Goal: Information Seeking & Learning: Check status

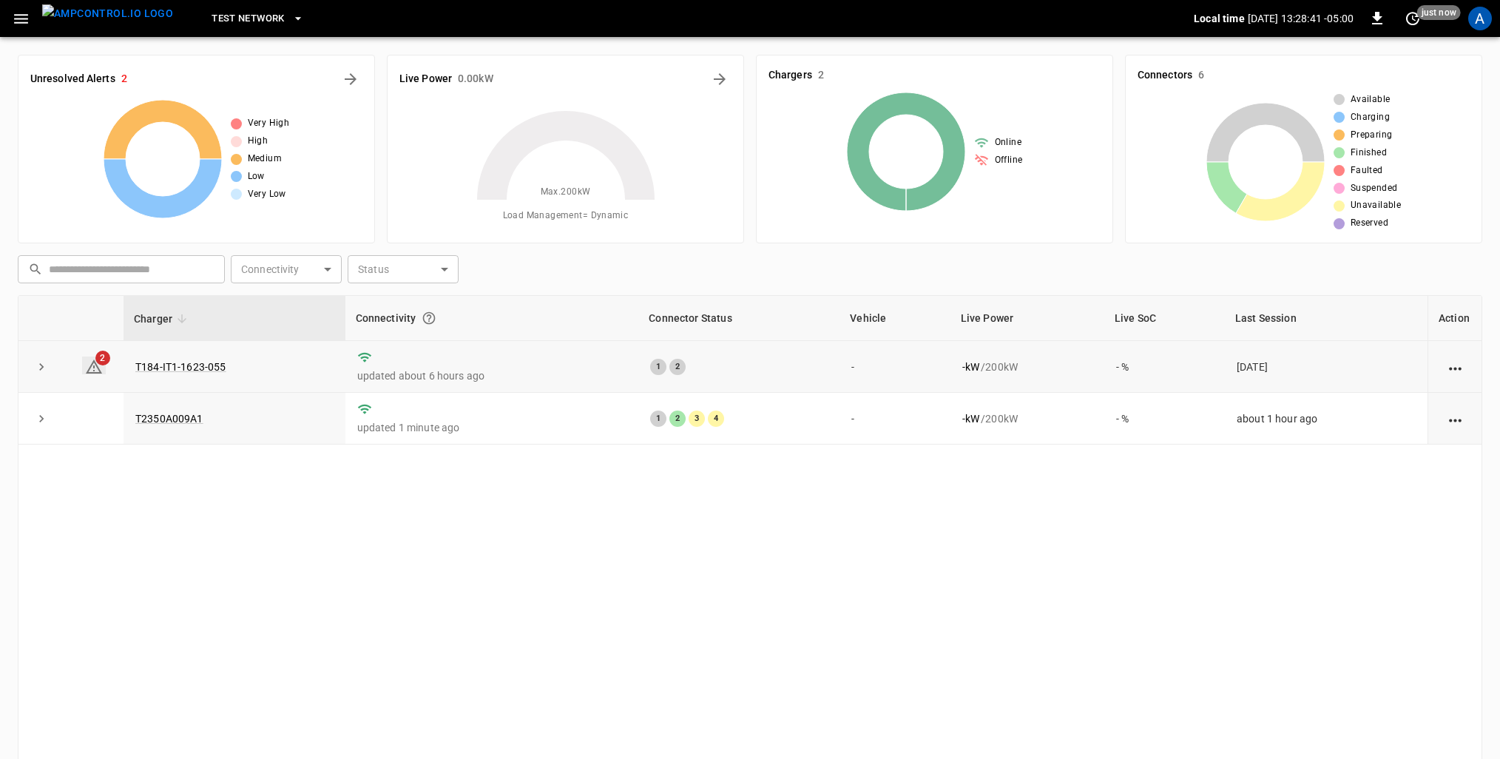
click at [88, 366] on icon at bounding box center [94, 367] width 18 height 18
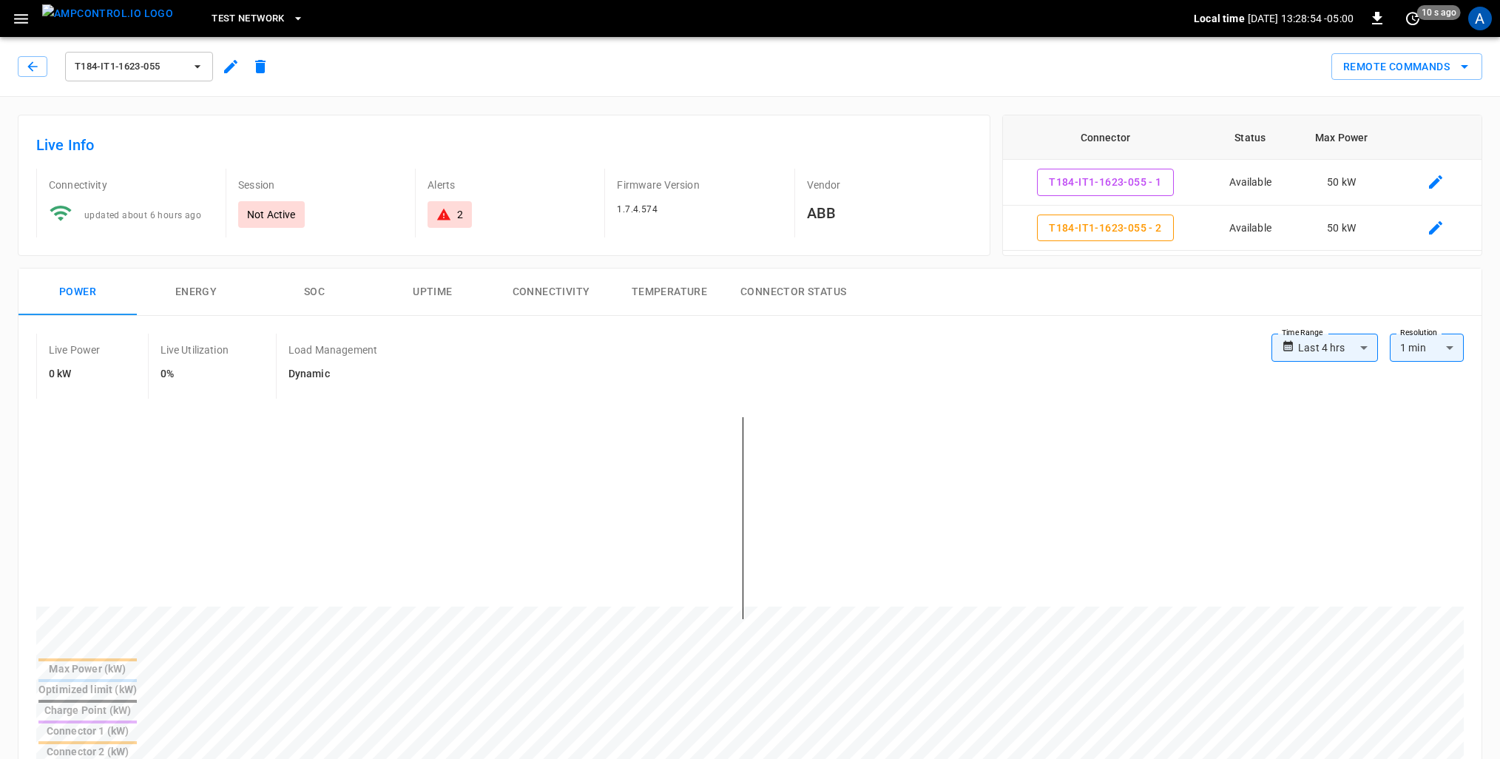
click at [308, 288] on button "SOC" at bounding box center [314, 291] width 118 height 47
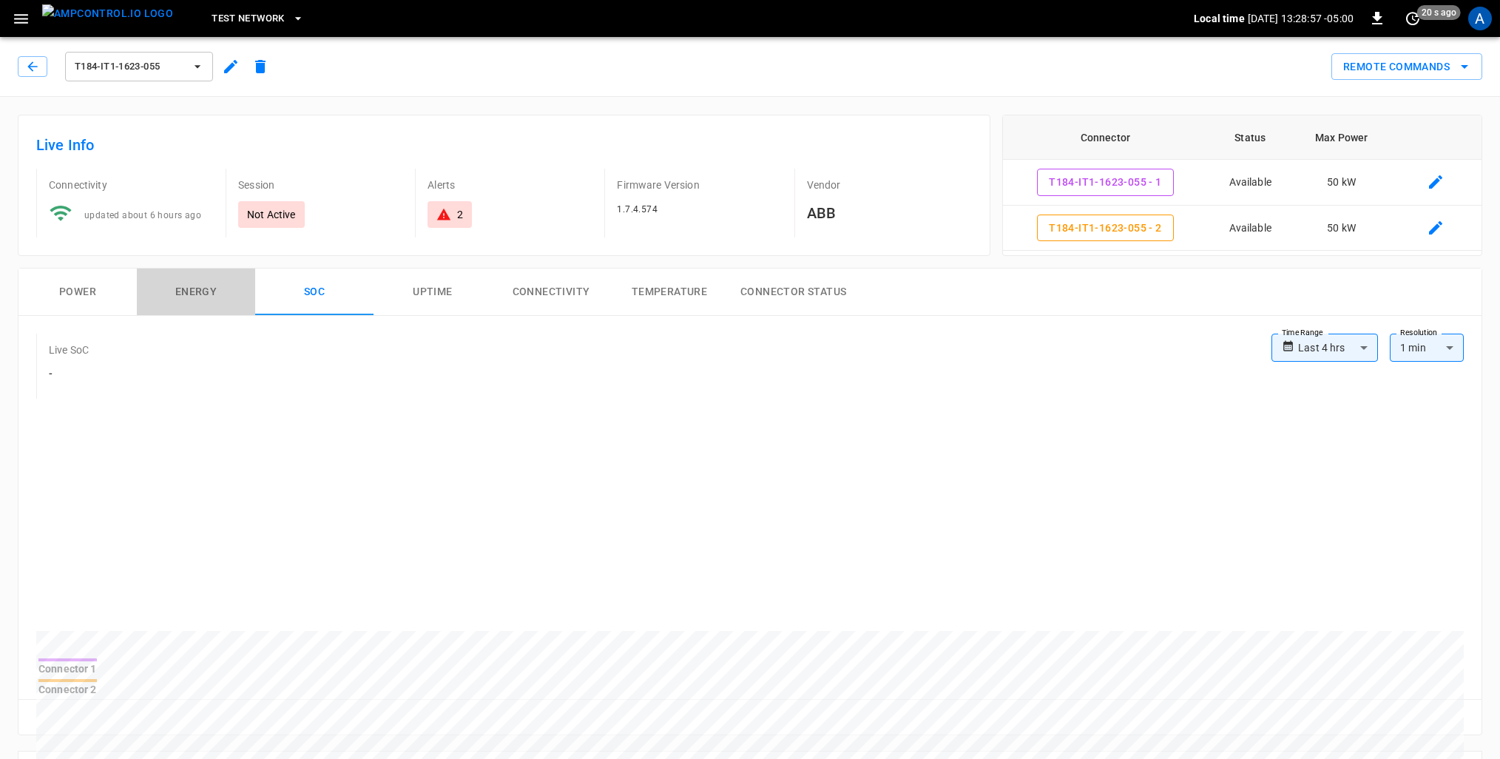
click at [194, 294] on button "Energy" at bounding box center [196, 291] width 118 height 47
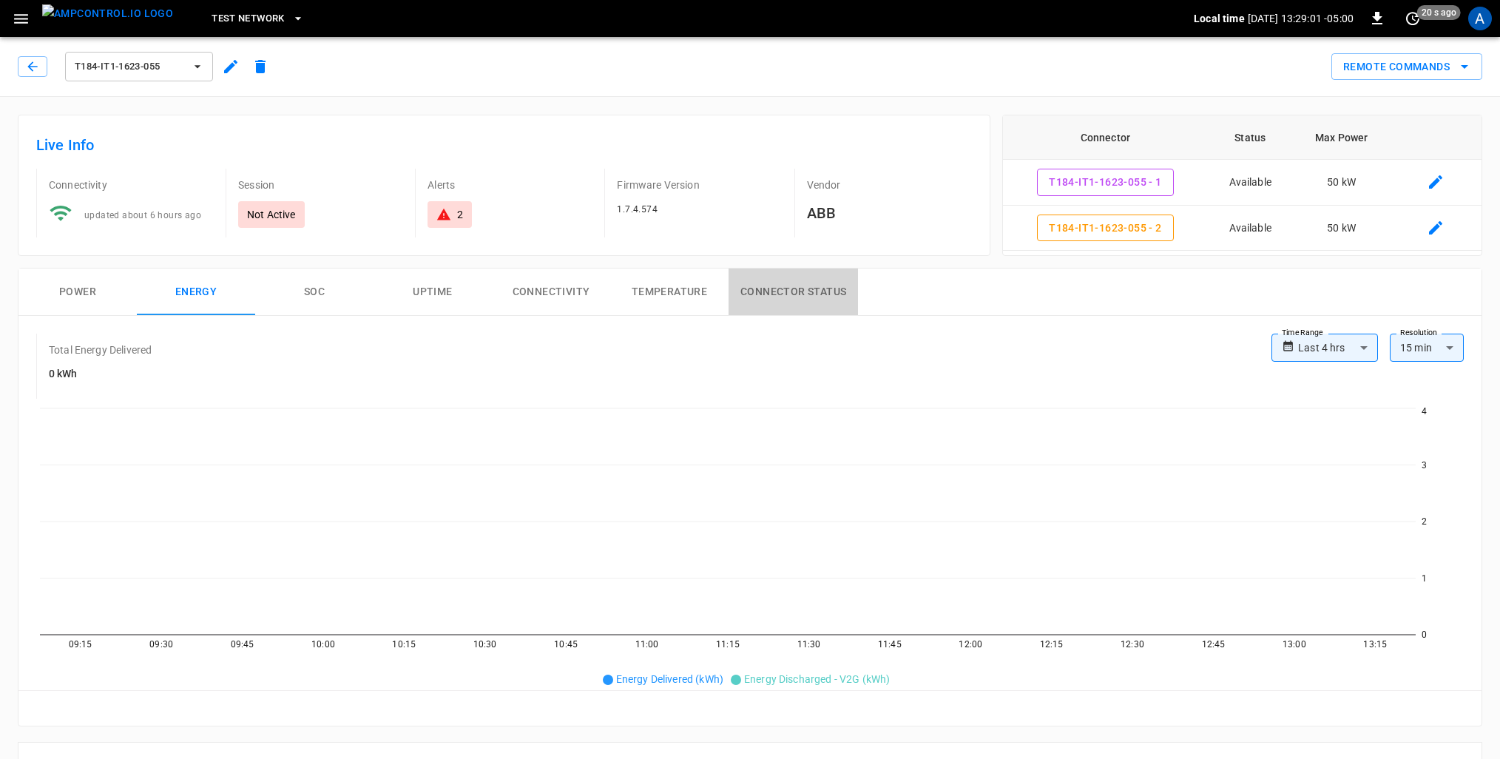
click at [749, 289] on button "Connector Status" at bounding box center [792, 291] width 129 height 47
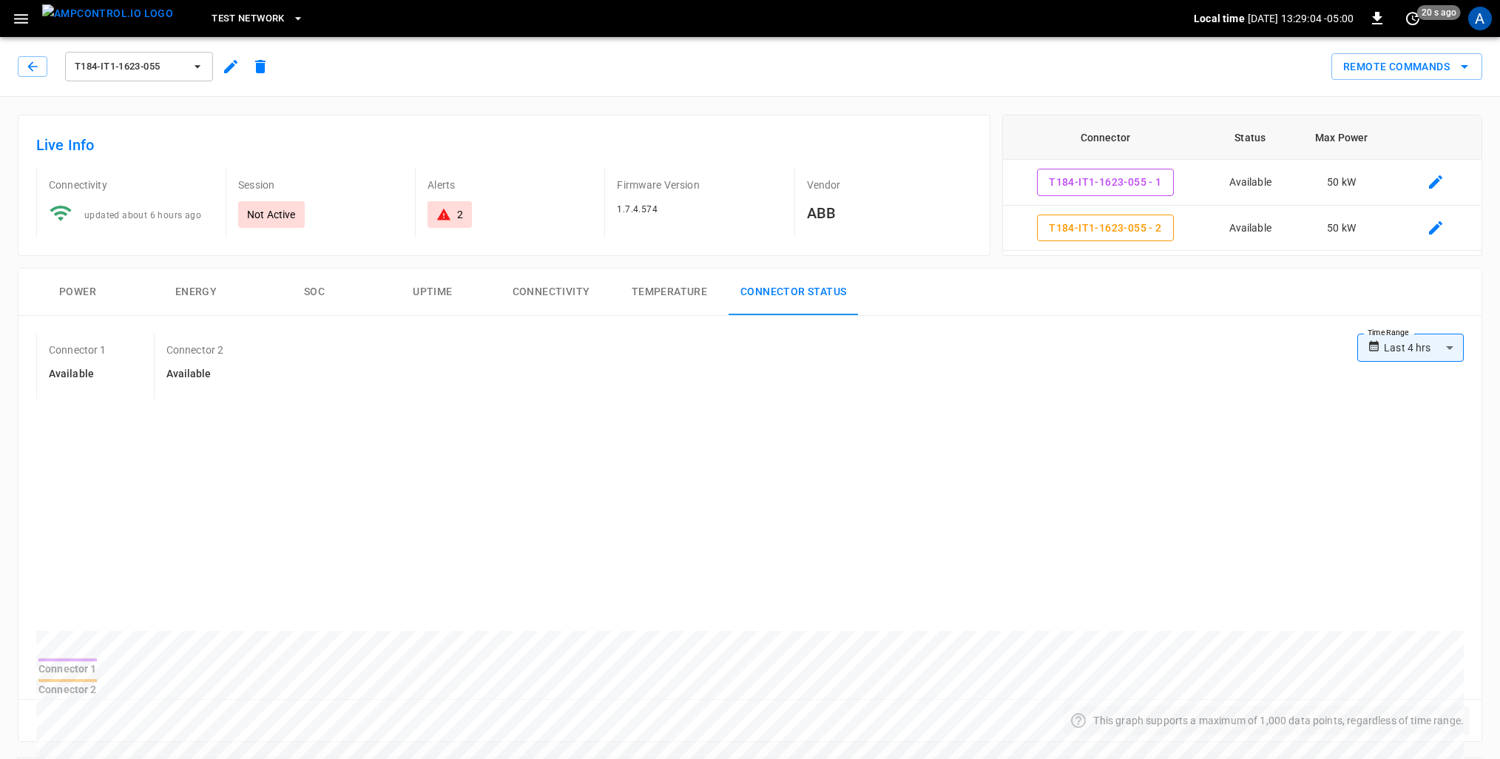
click at [708, 289] on button "Temperature" at bounding box center [669, 291] width 118 height 47
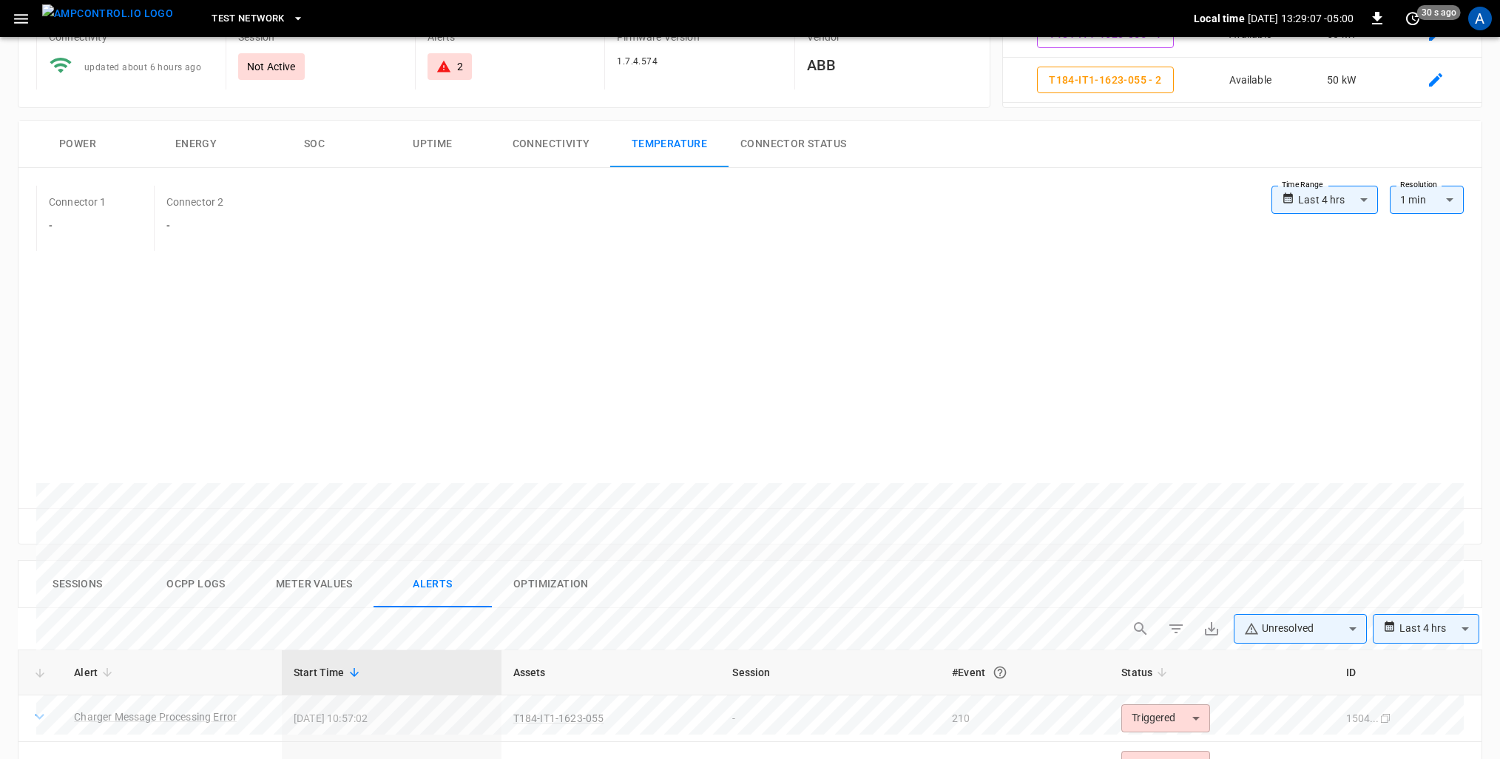
scroll to position [296, 0]
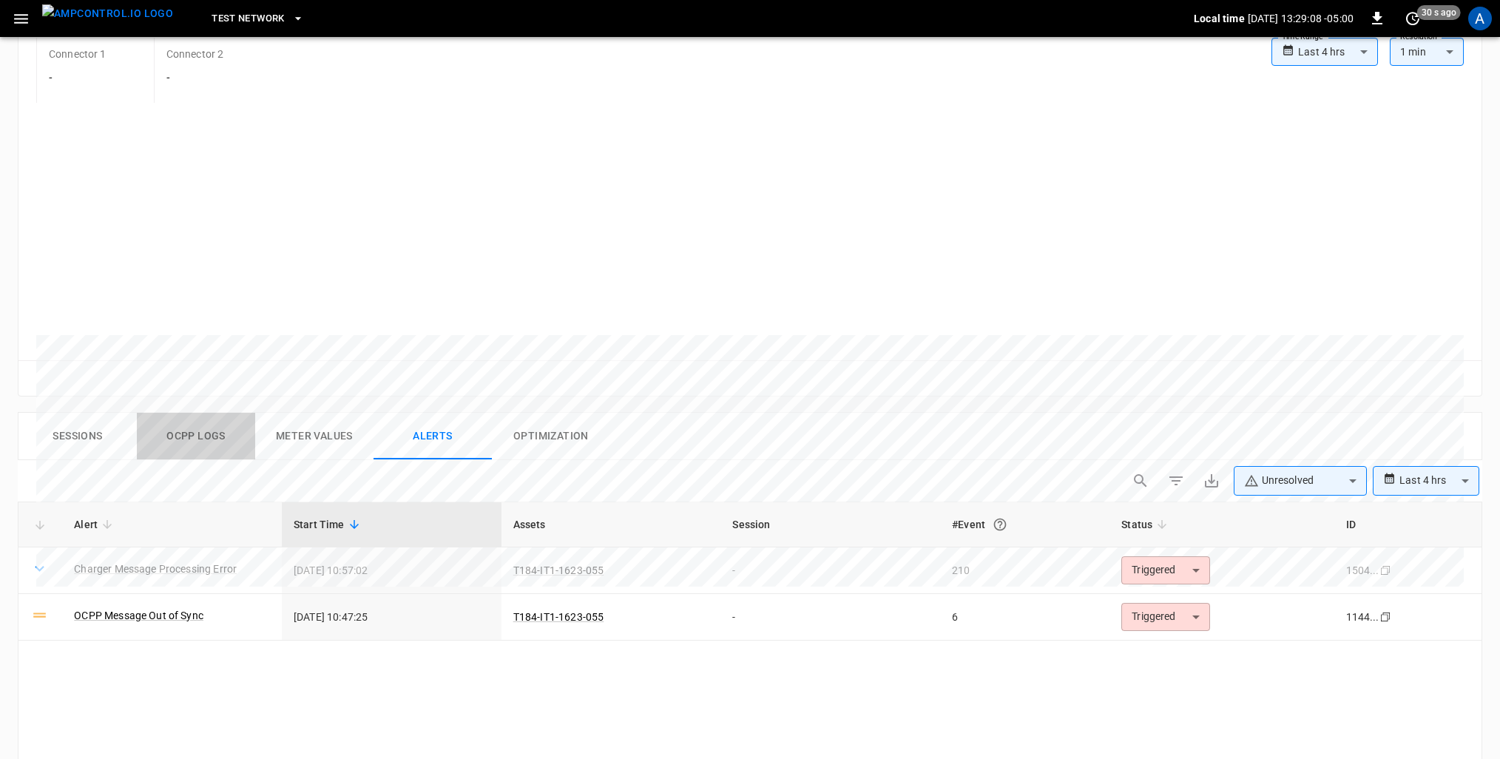
click at [201, 457] on button "Ocpp logs" at bounding box center [196, 436] width 118 height 47
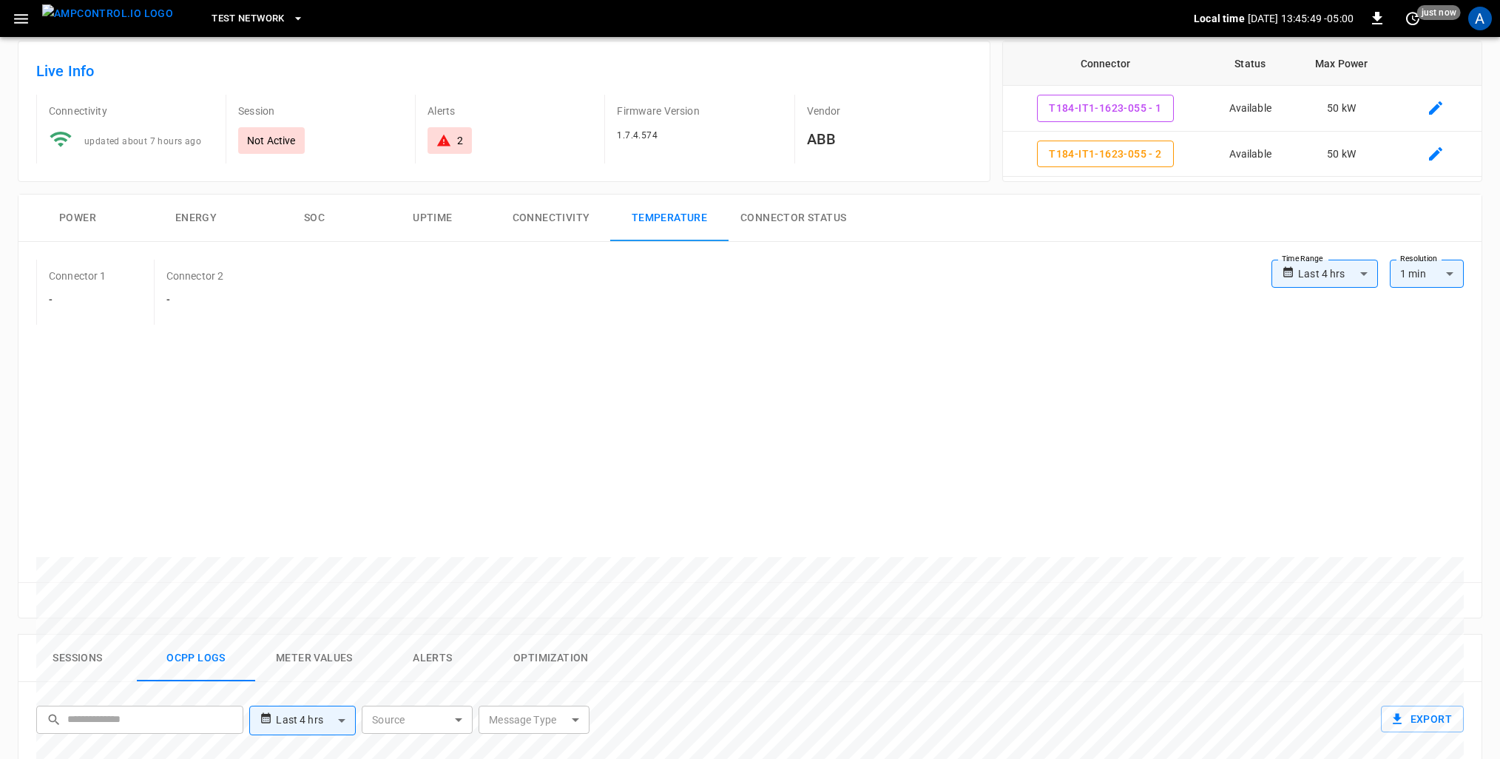
scroll to position [0, 0]
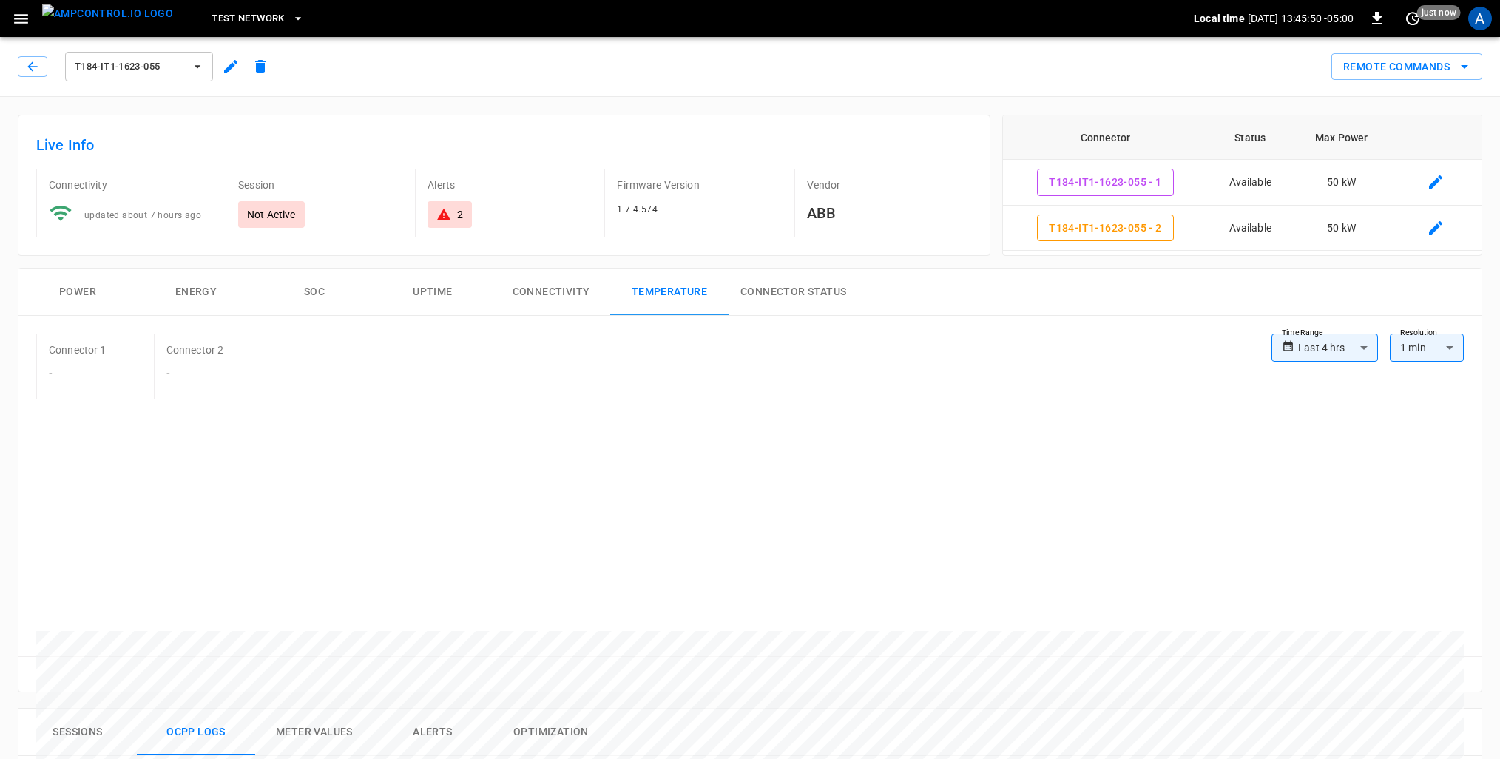
click at [453, 219] on div "2" at bounding box center [449, 214] width 27 height 15
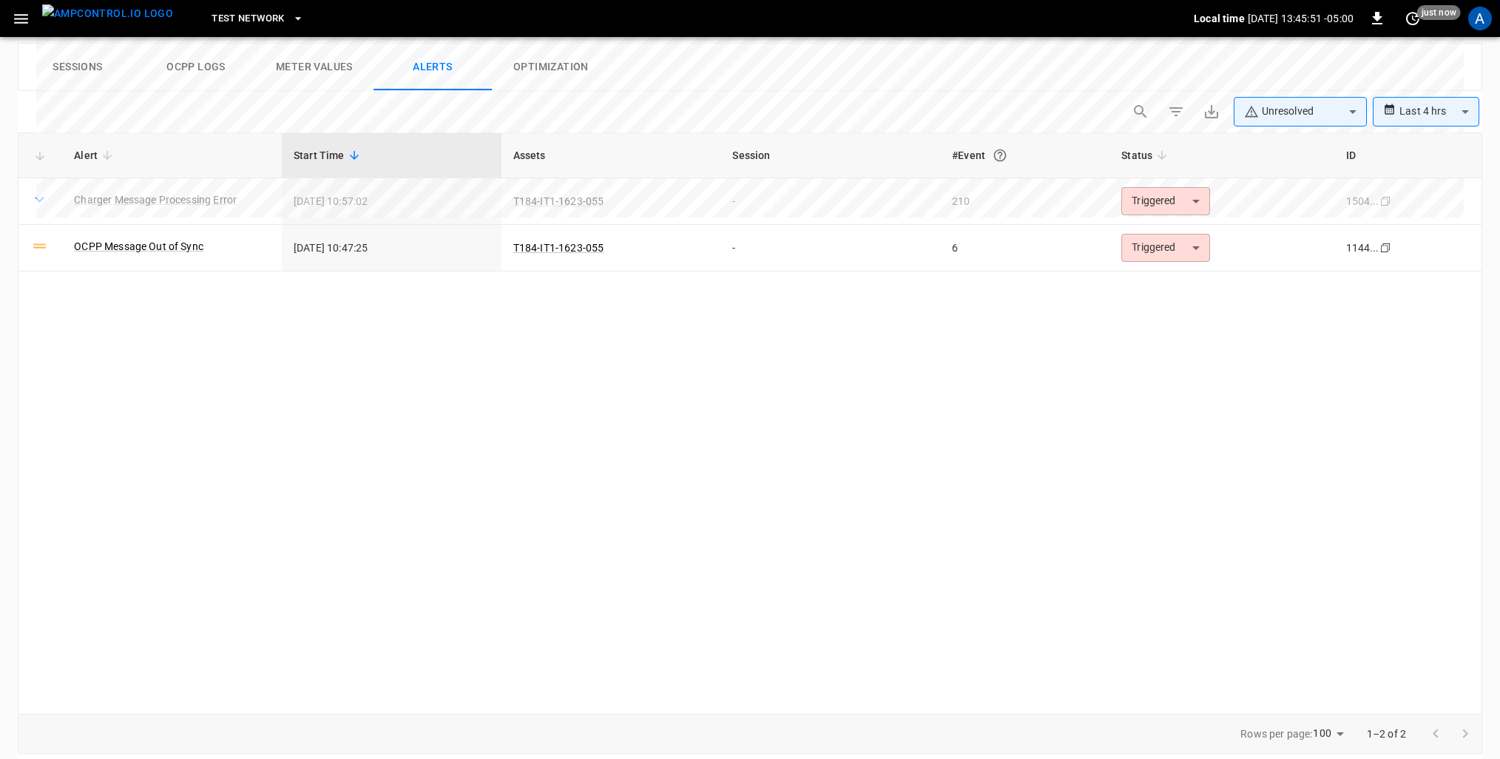
scroll to position [688, 0]
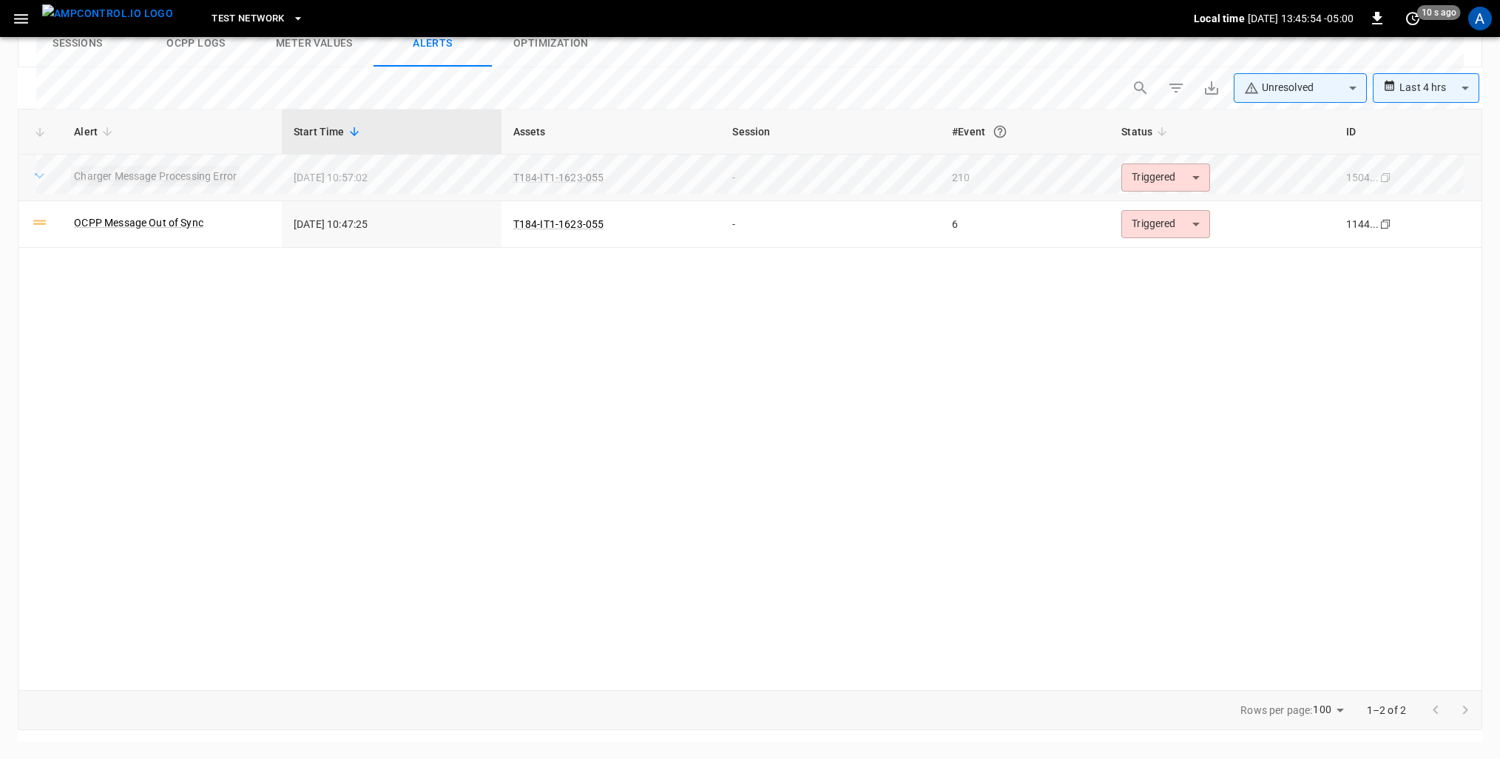
click at [185, 186] on link "Charger Message Processing Error" at bounding box center [155, 176] width 169 height 21
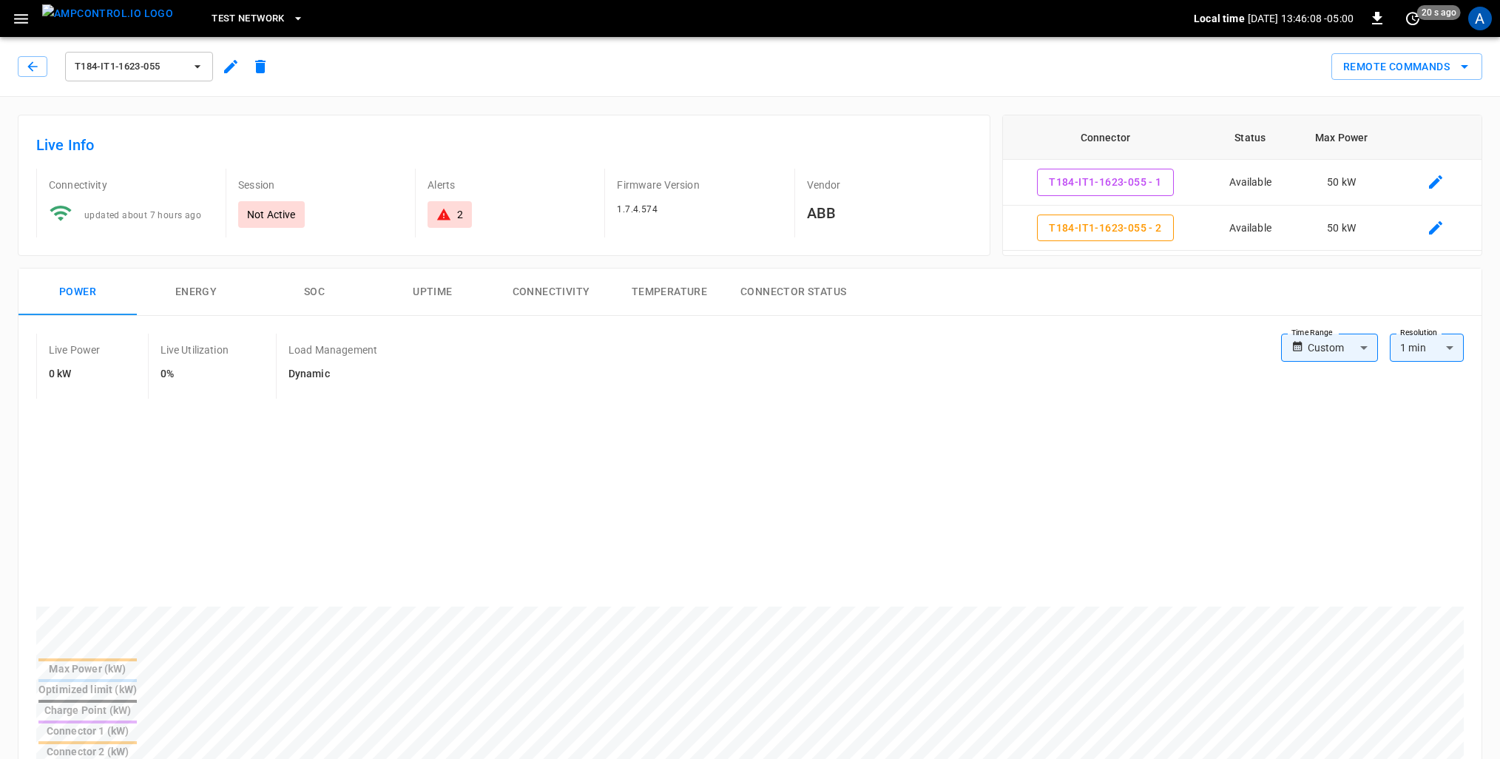
click at [439, 211] on icon at bounding box center [443, 214] width 15 height 15
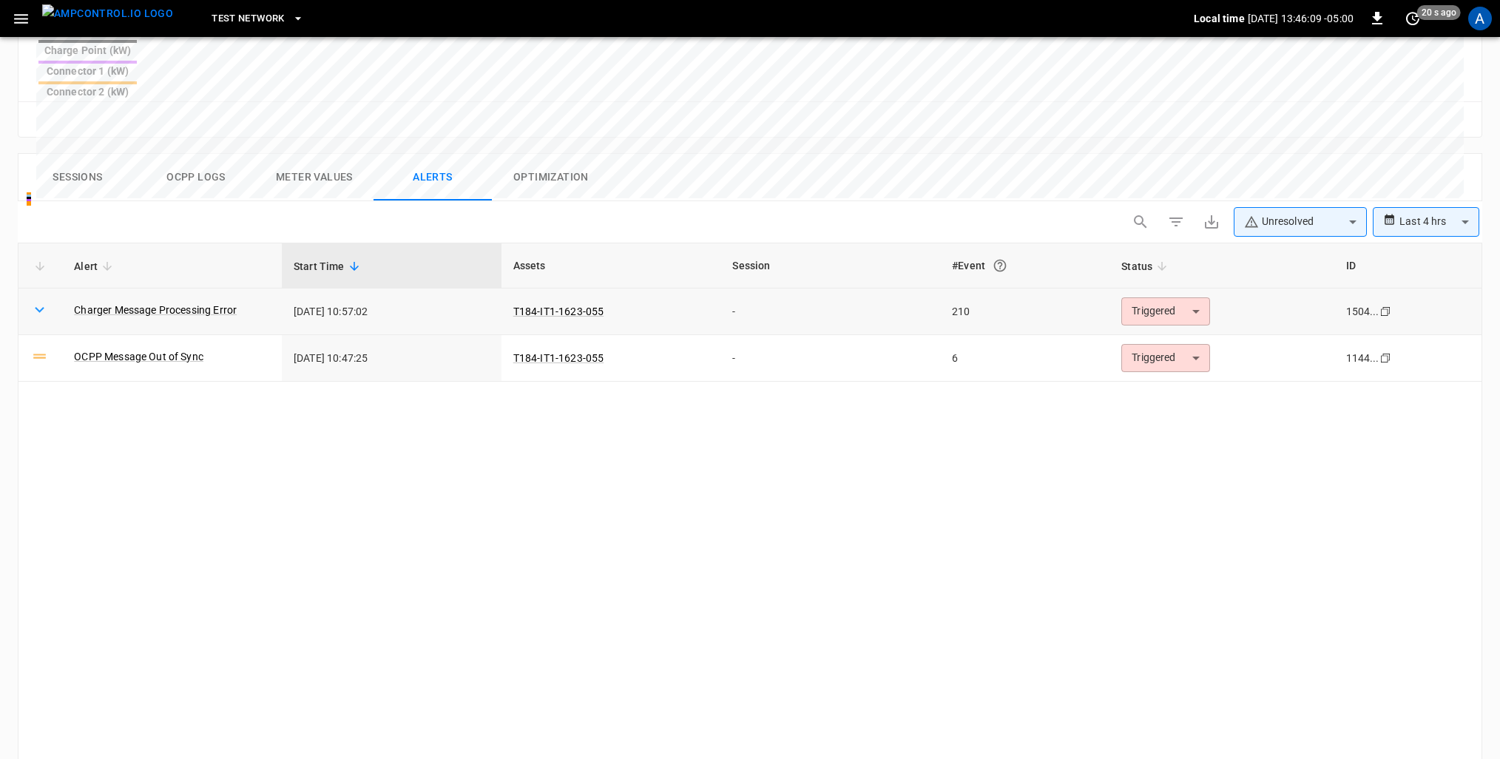
scroll to position [681, 0]
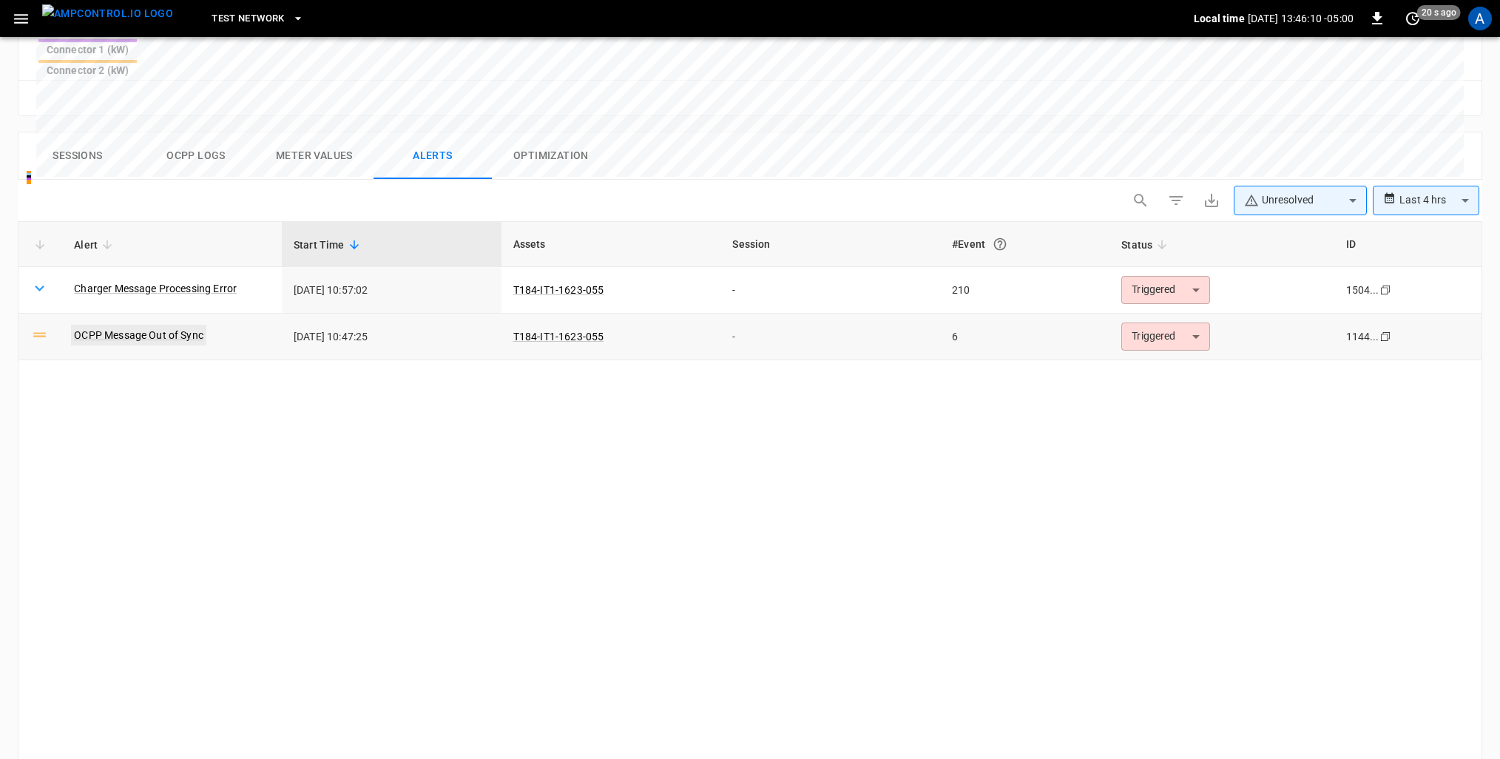
click at [136, 325] on link "OCPP Message Out of Sync" at bounding box center [138, 335] width 135 height 21
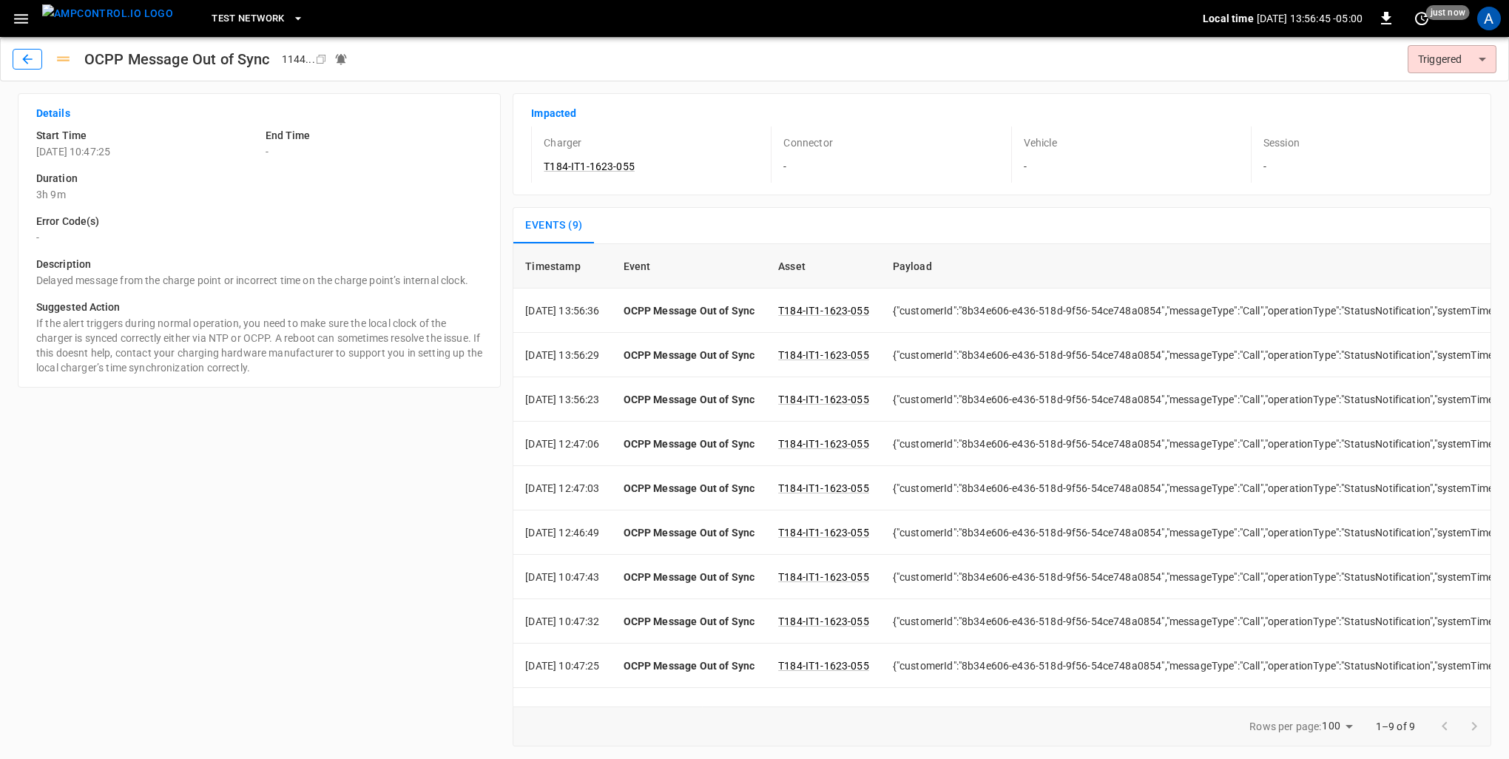
click at [36, 55] on button "button" at bounding box center [28, 59] width 30 height 21
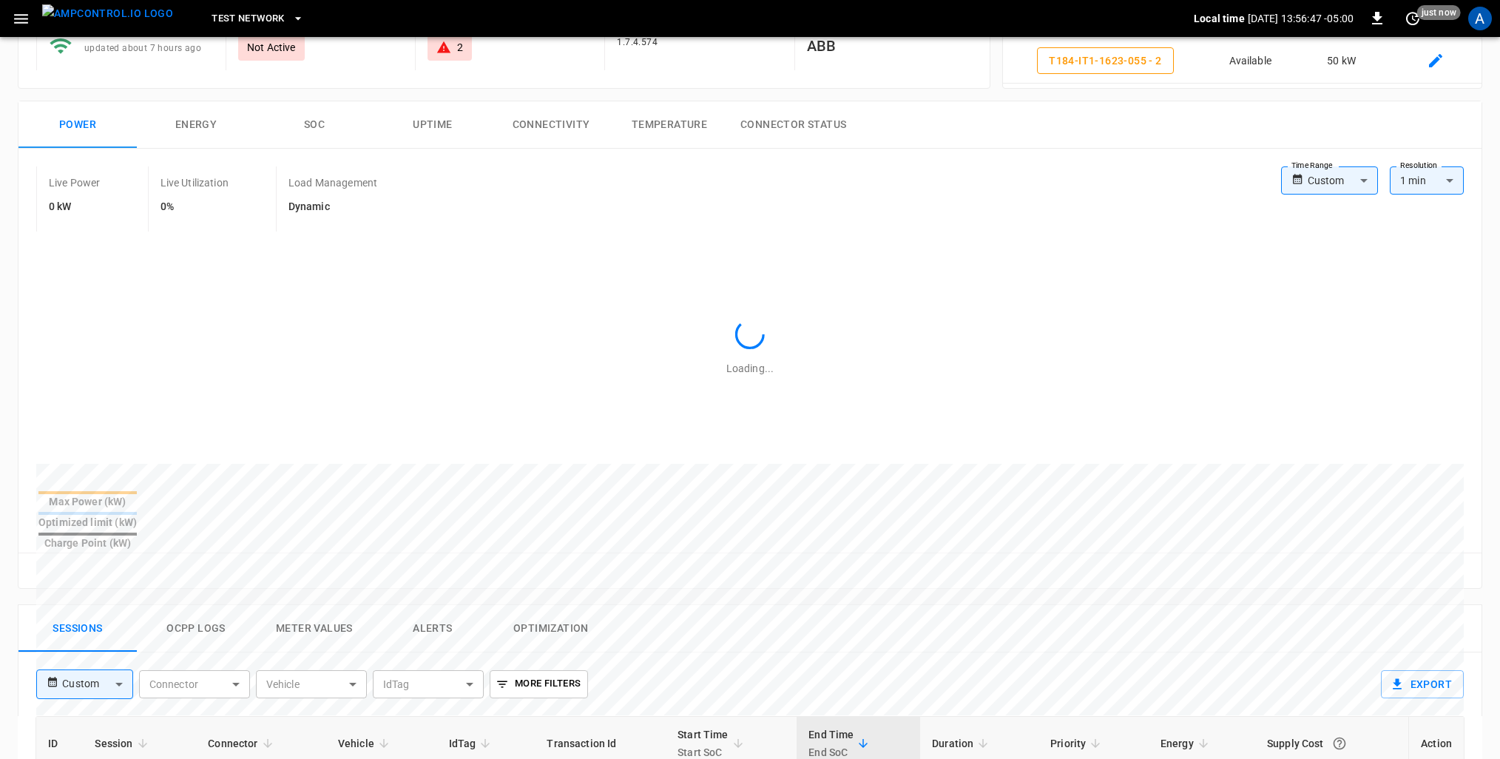
scroll to position [444, 0]
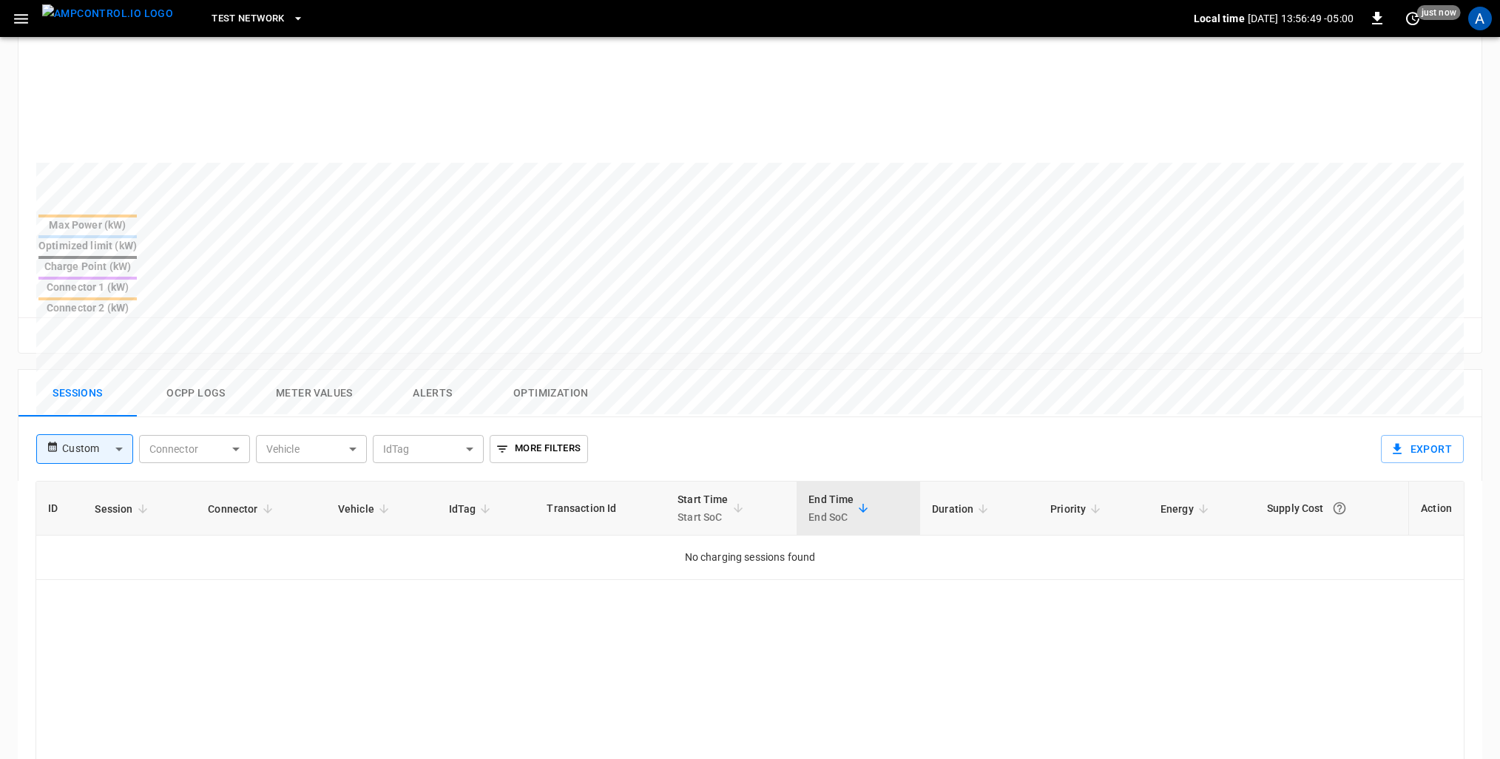
click at [199, 370] on button "Ocpp logs" at bounding box center [196, 393] width 118 height 47
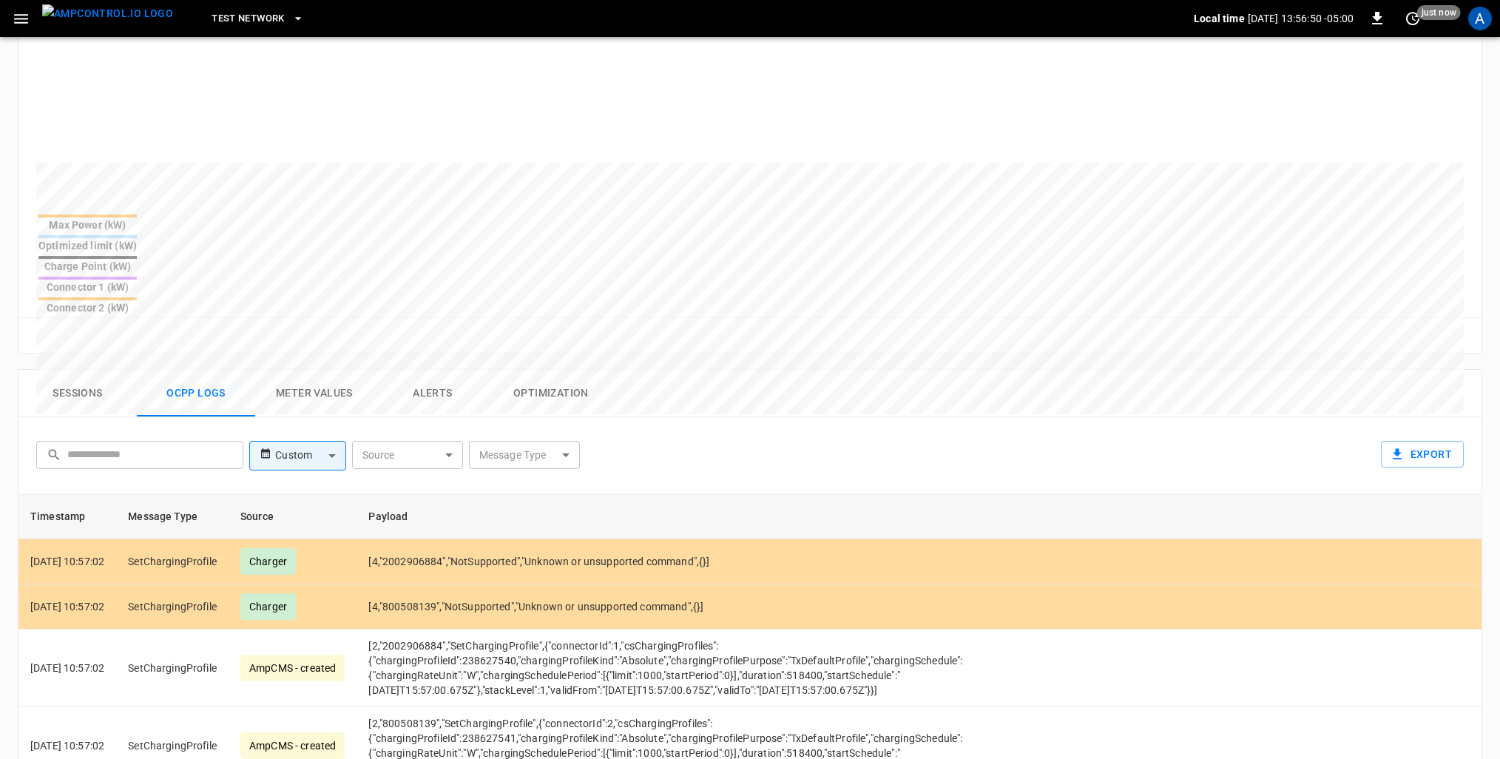
click at [47, 370] on button "Sessions" at bounding box center [77, 393] width 118 height 47
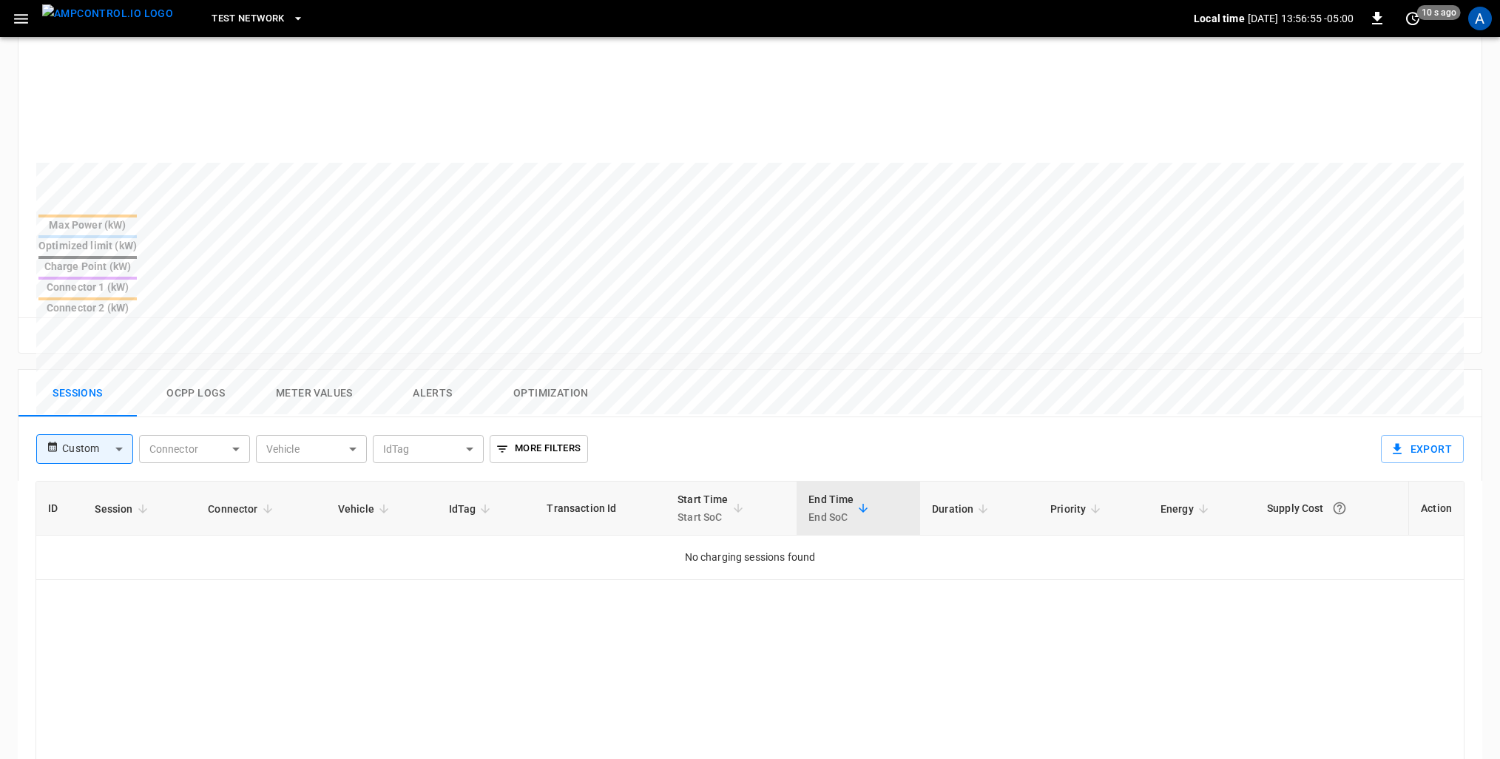
click at [231, 370] on button "Ocpp logs" at bounding box center [196, 393] width 118 height 47
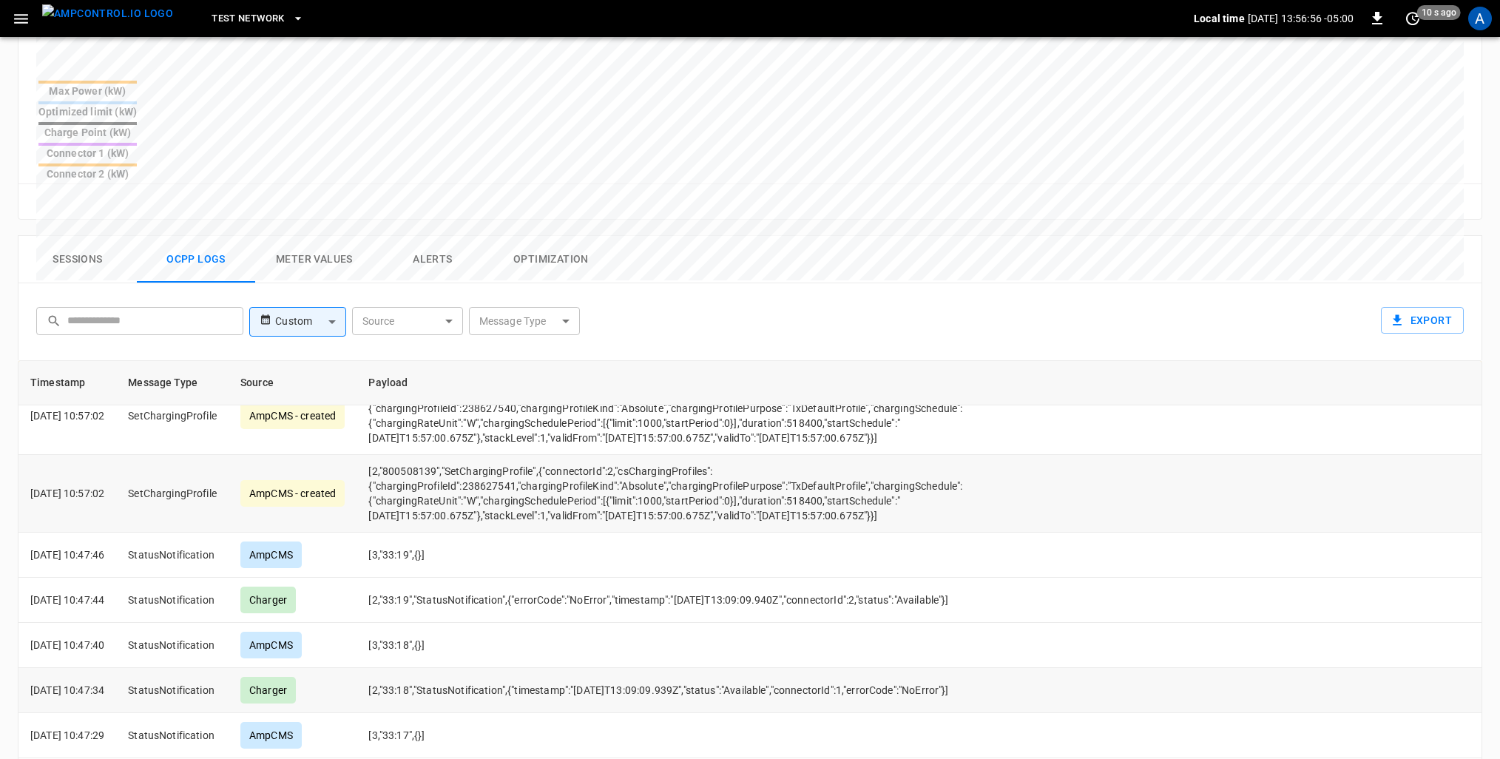
scroll to position [695, 0]
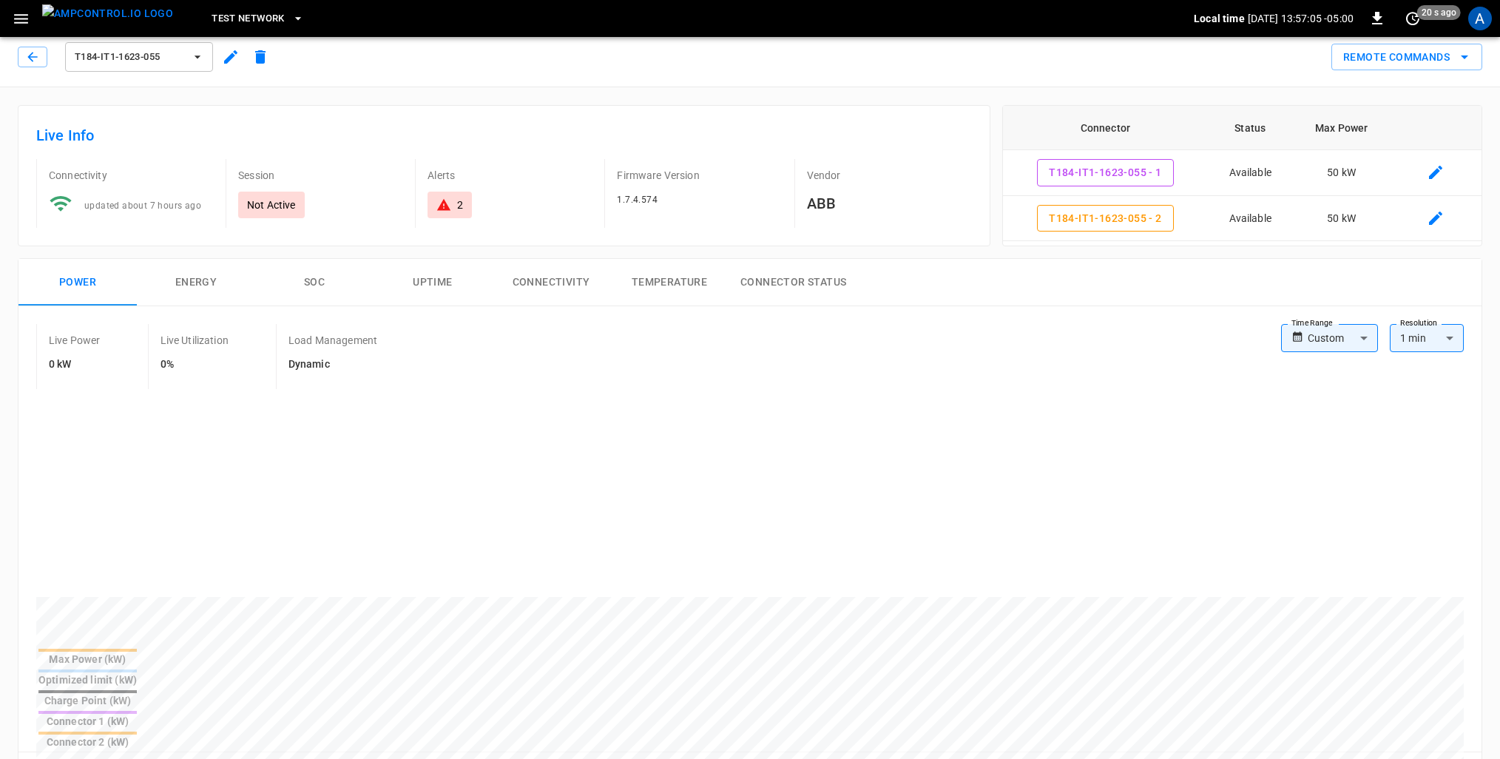
scroll to position [0, 0]
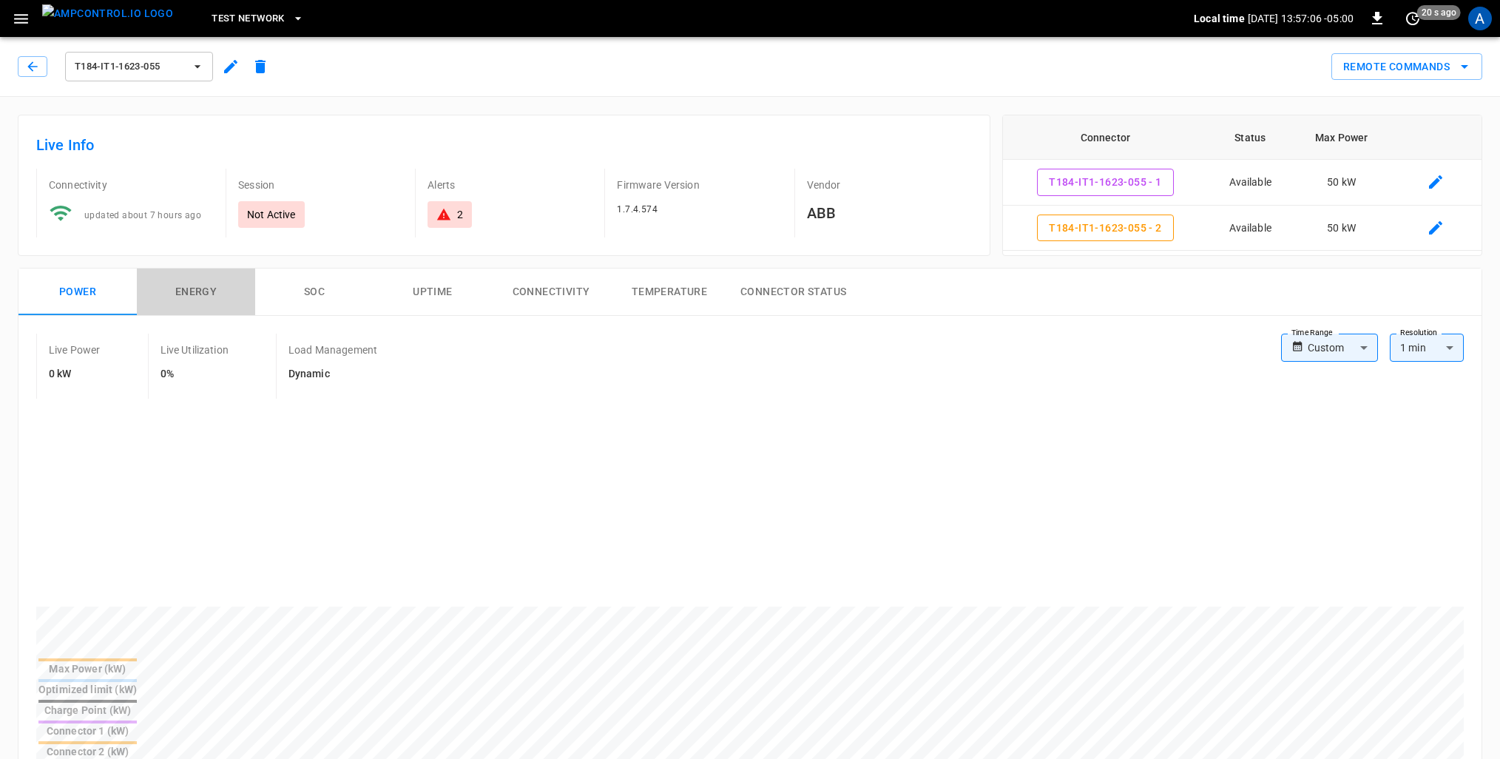
click at [211, 297] on button "Energy" at bounding box center [196, 291] width 118 height 47
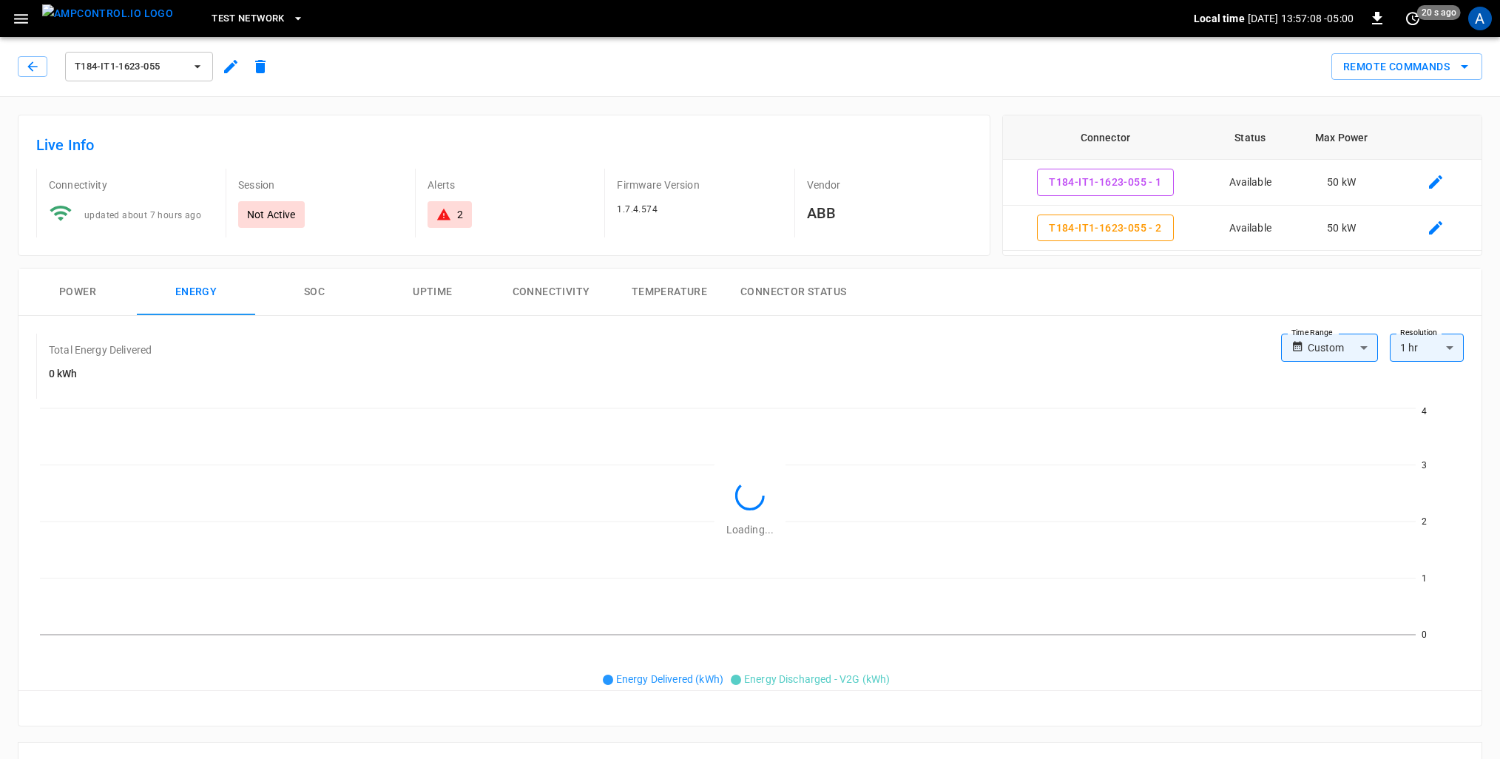
click at [148, 67] on span "T184-IT1-1623-055" at bounding box center [129, 66] width 109 height 17
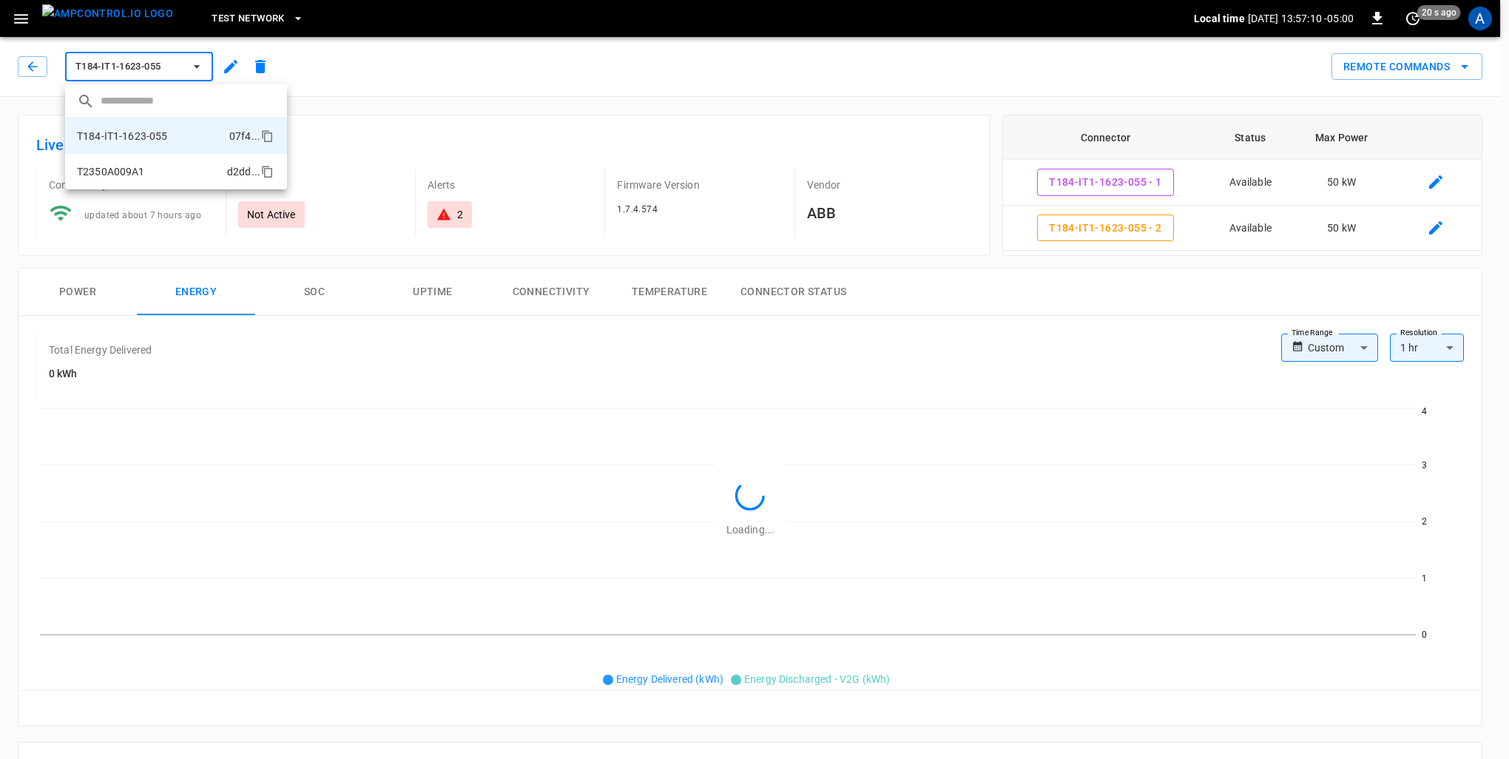
click at [123, 172] on p "T2350A009A1" at bounding box center [111, 171] width 68 height 15
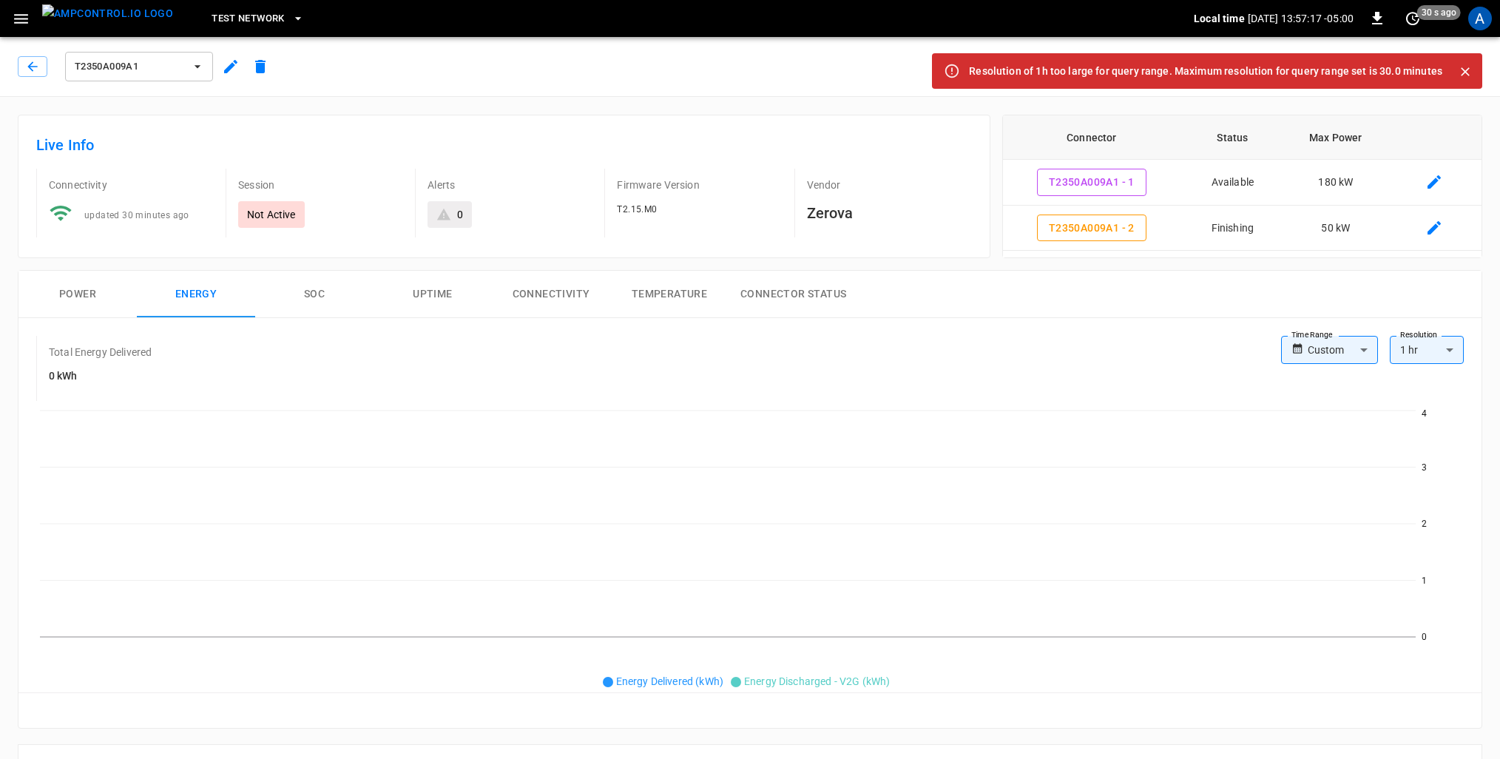
click at [86, 300] on button "Power" at bounding box center [77, 294] width 118 height 47
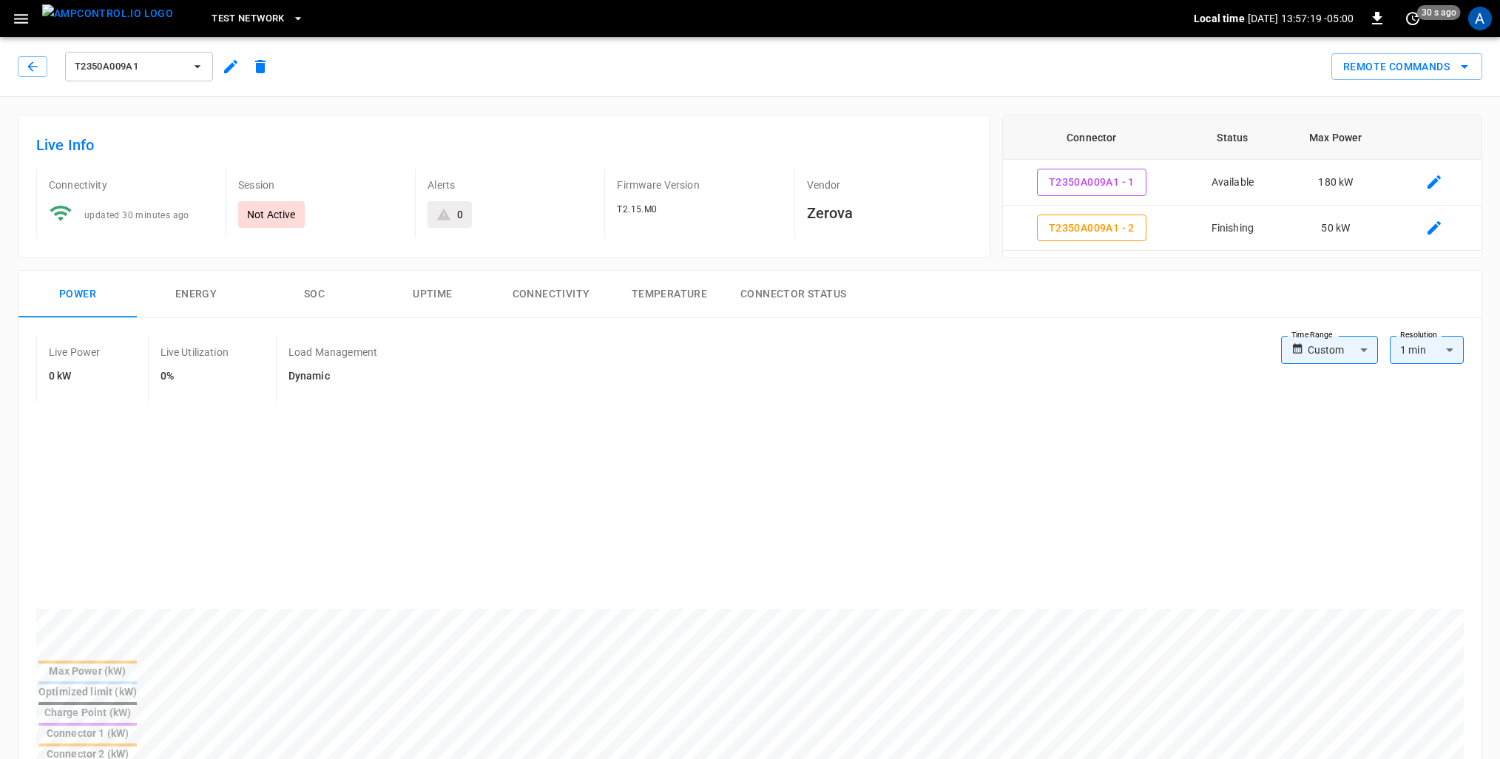
click at [311, 299] on button "SOC" at bounding box center [314, 294] width 118 height 47
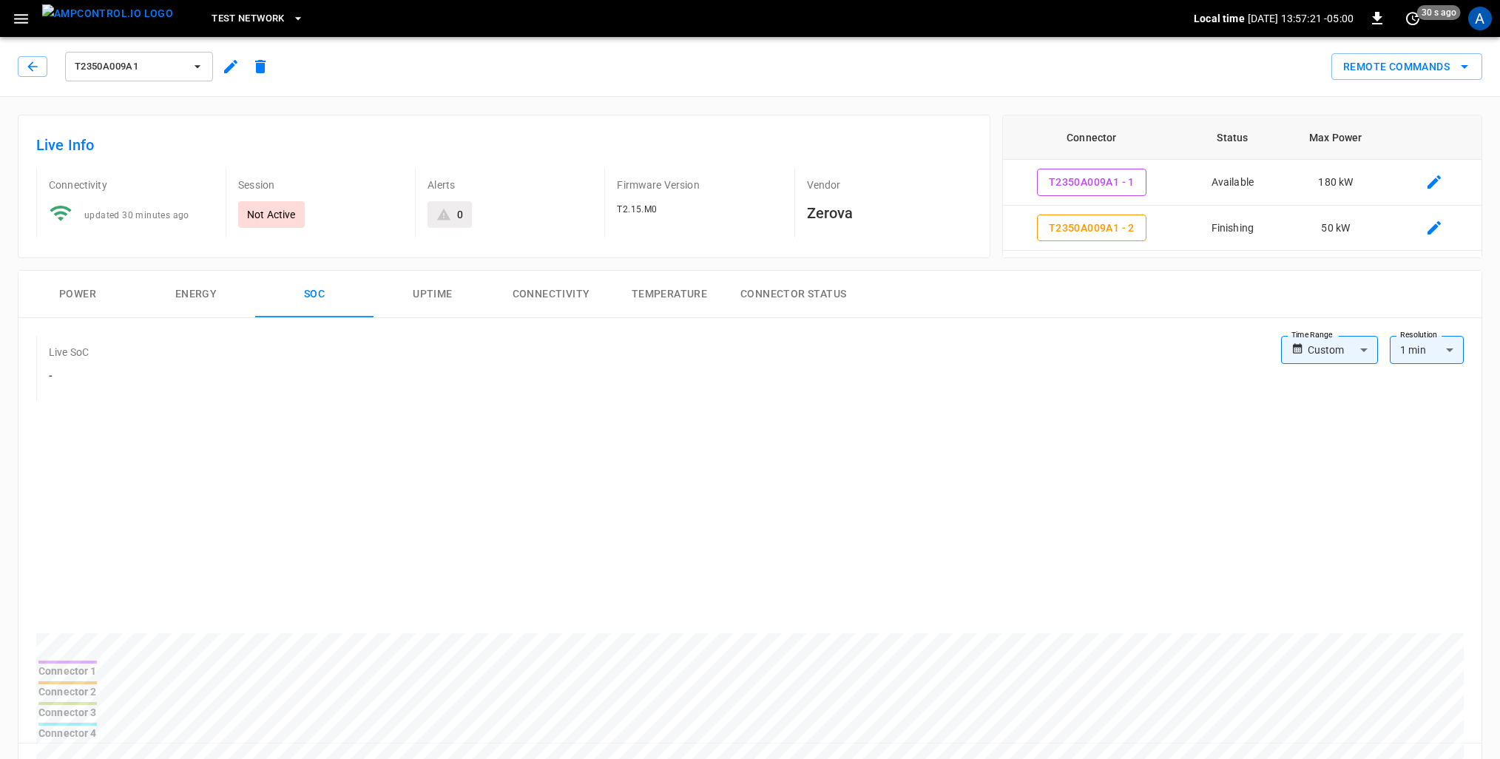
click at [429, 299] on button "Uptime" at bounding box center [432, 294] width 118 height 47
click at [526, 296] on button "Connectivity" at bounding box center [551, 294] width 118 height 47
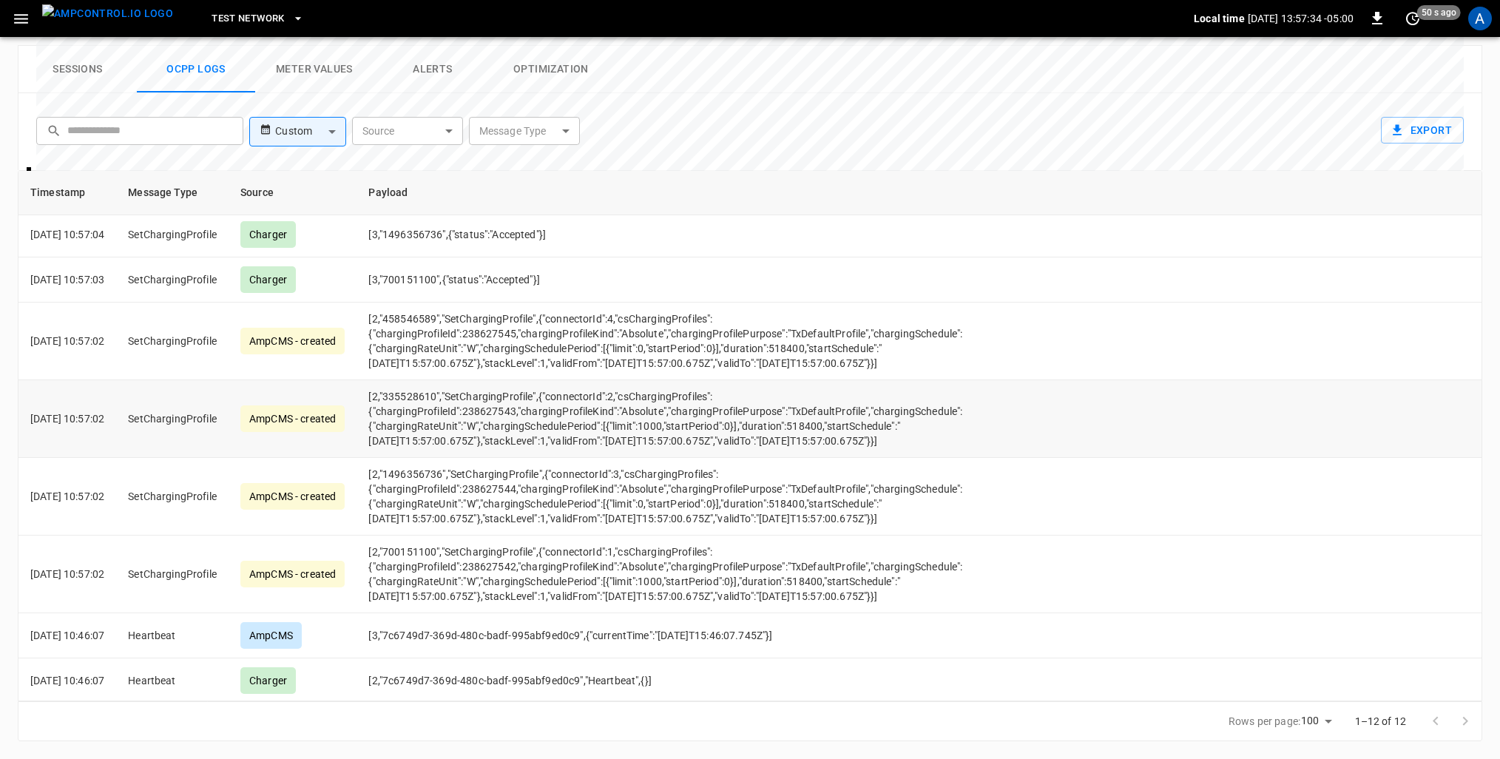
scroll to position [697, 0]
click at [1469, 721] on div at bounding box center [1450, 721] width 59 height 30
click at [1459, 725] on div at bounding box center [1450, 721] width 59 height 30
click at [1461, 722] on div at bounding box center [1450, 721] width 59 height 30
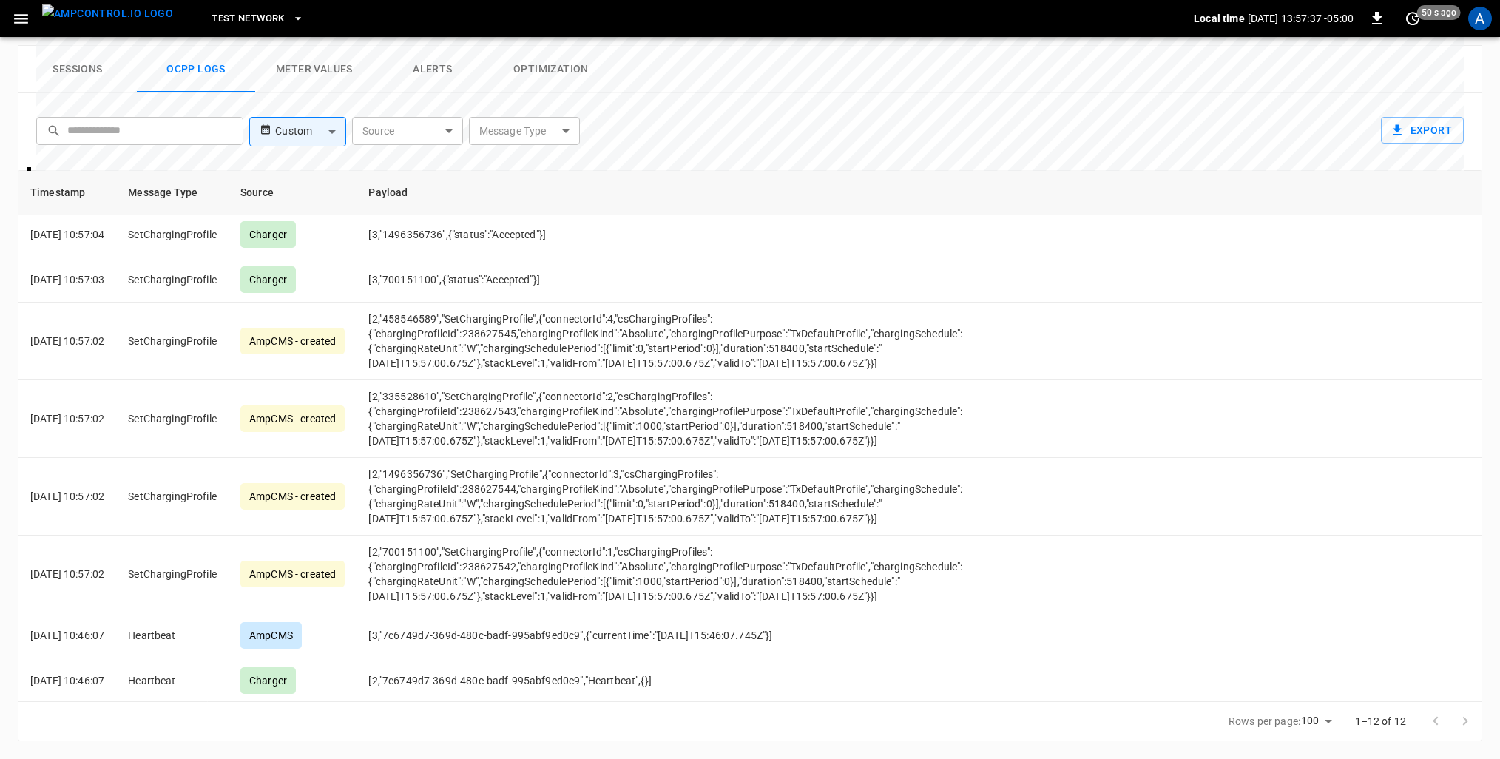
click at [1461, 722] on div at bounding box center [1450, 721] width 59 height 30
click at [1460, 721] on div at bounding box center [1450, 721] width 59 height 30
click at [1431, 721] on div at bounding box center [1450, 721] width 59 height 30
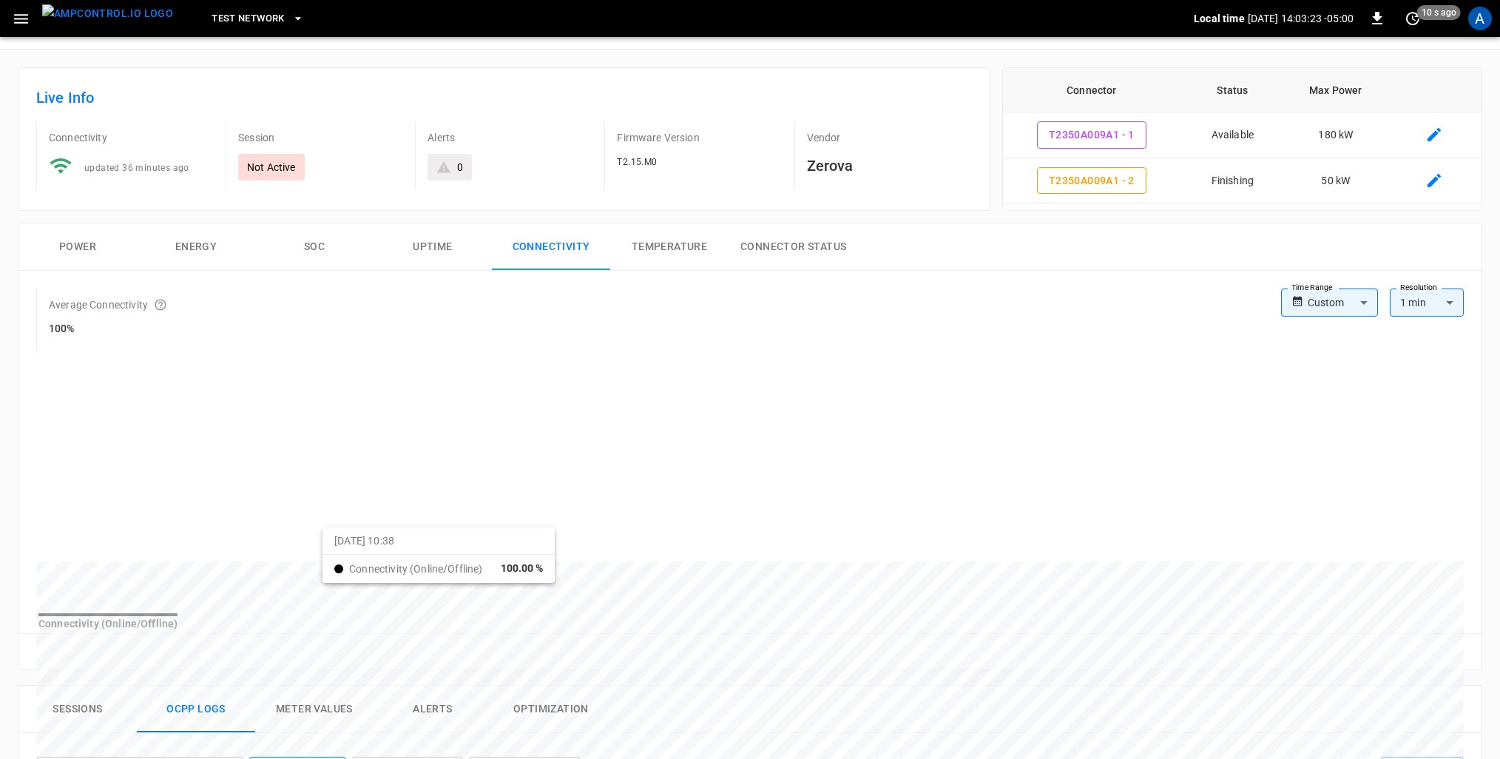
scroll to position [0, 0]
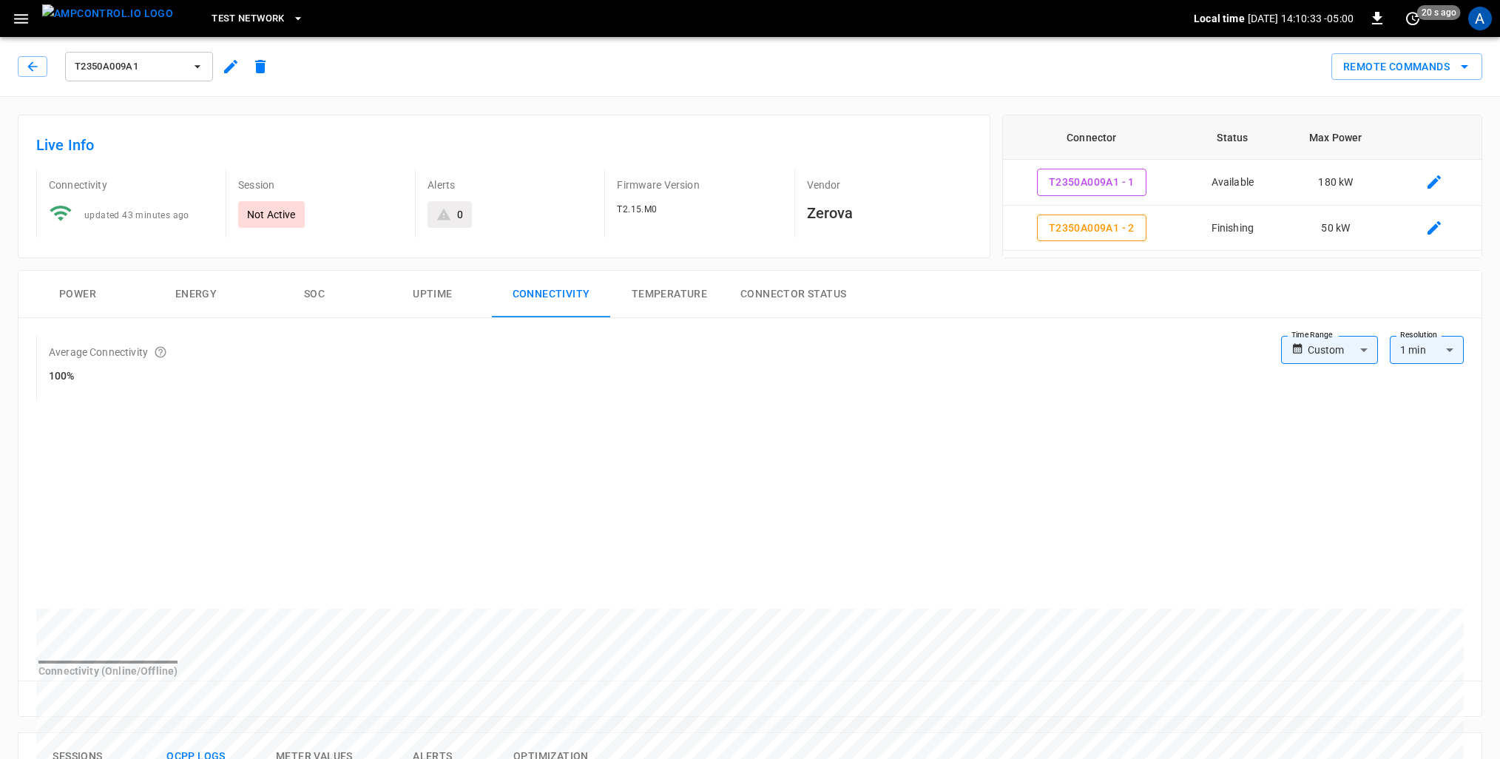
click at [416, 305] on button "Uptime" at bounding box center [432, 294] width 118 height 47
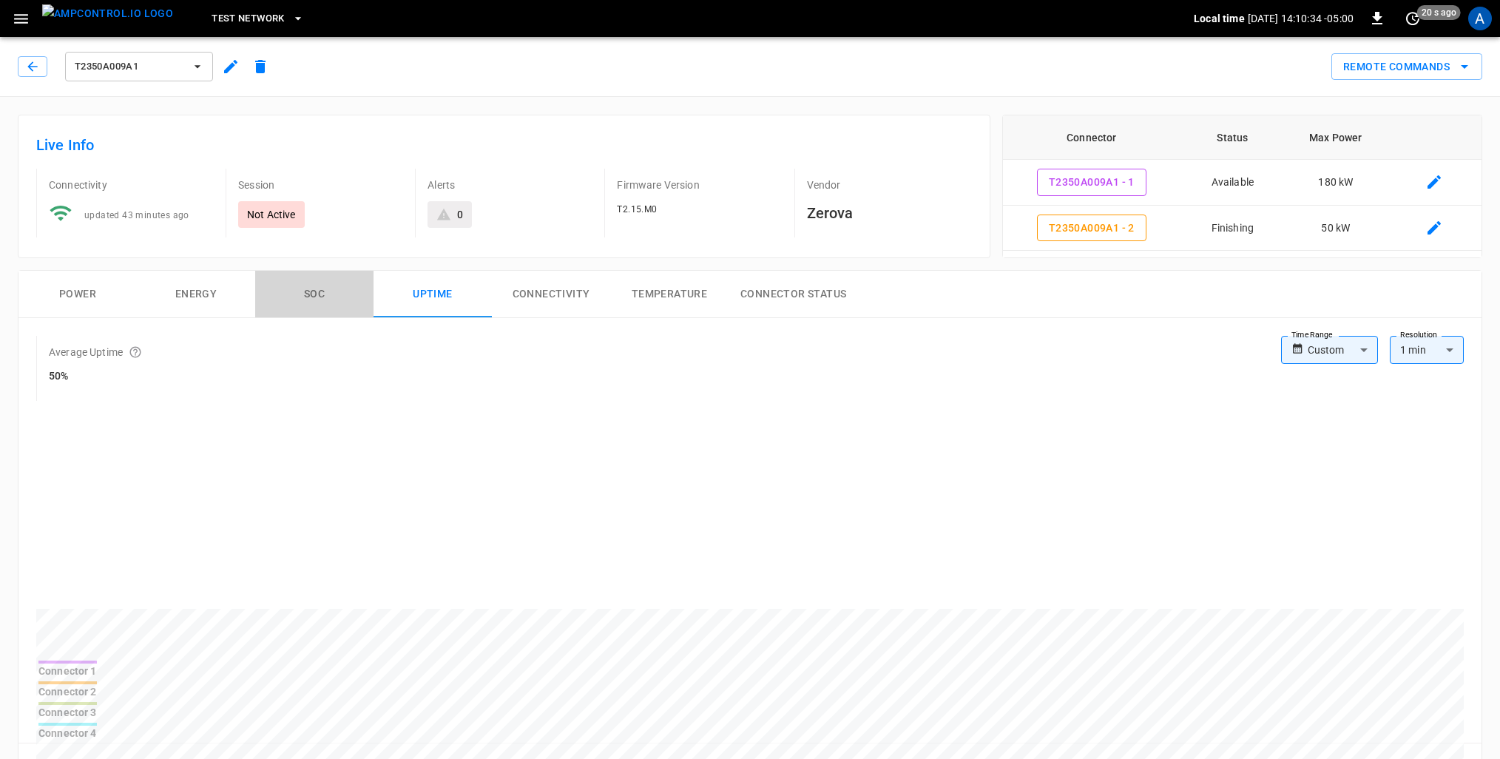
click at [319, 302] on button "SOC" at bounding box center [314, 294] width 118 height 47
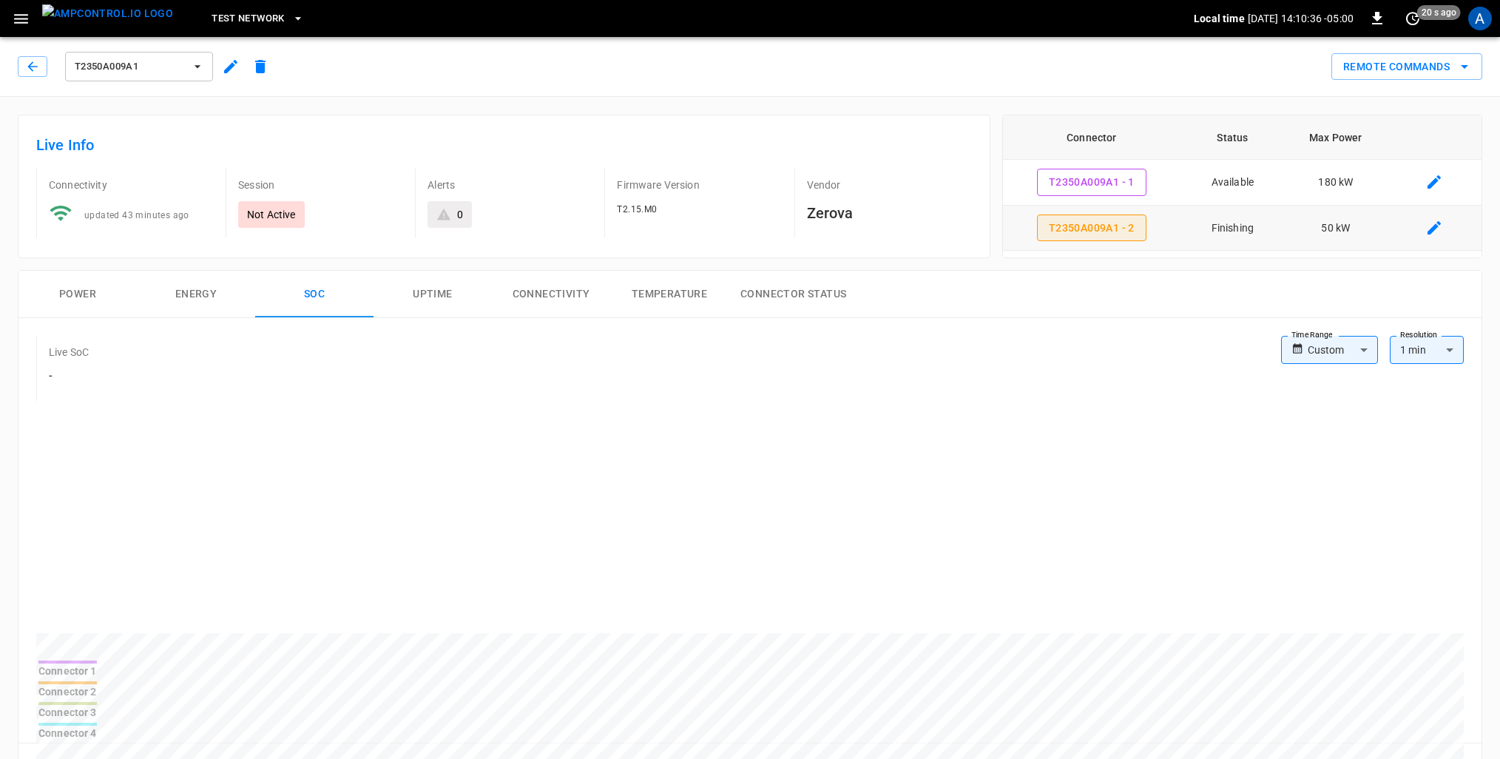
click at [1094, 228] on button "T2350A009A1 - 2" at bounding box center [1091, 227] width 109 height 27
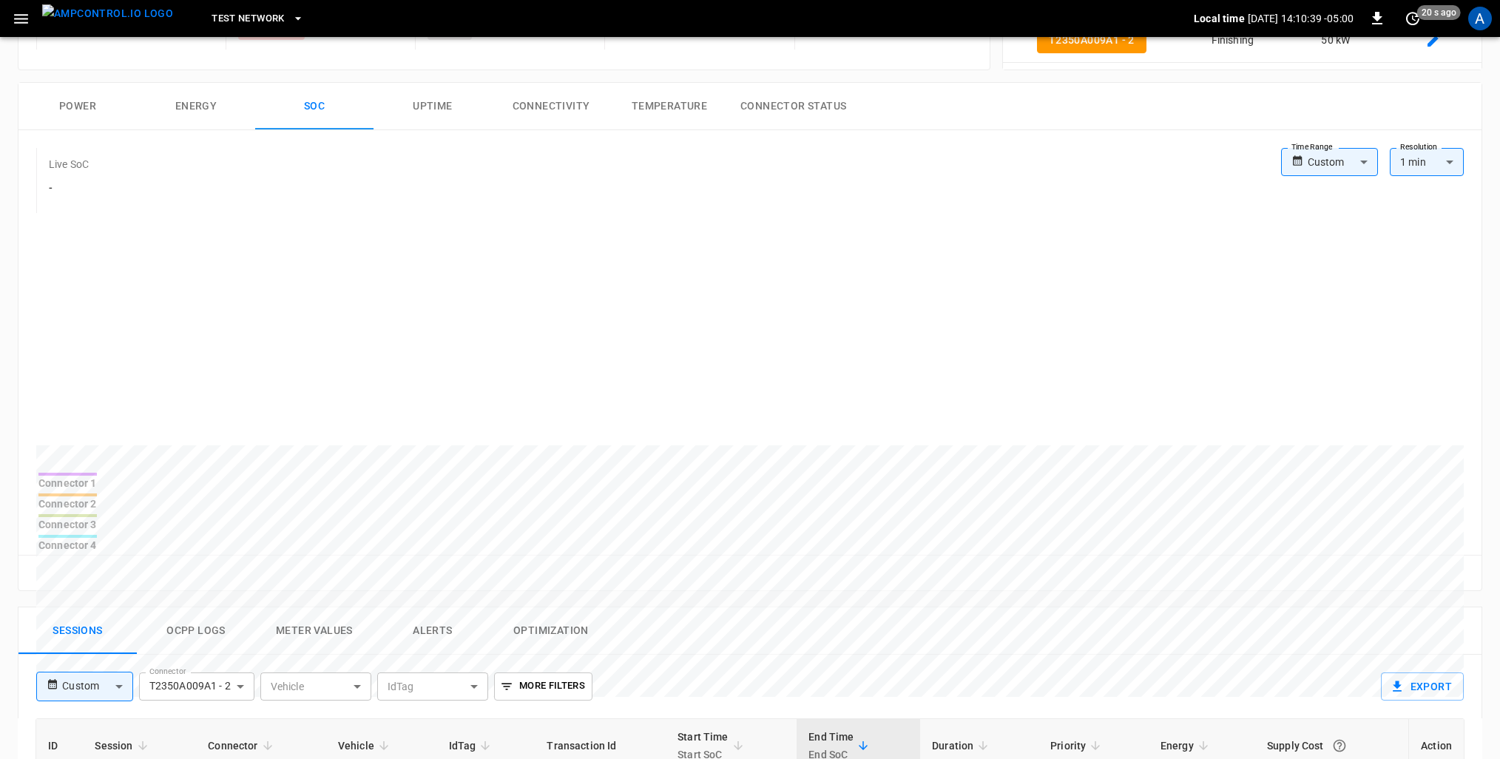
scroll to position [148, 0]
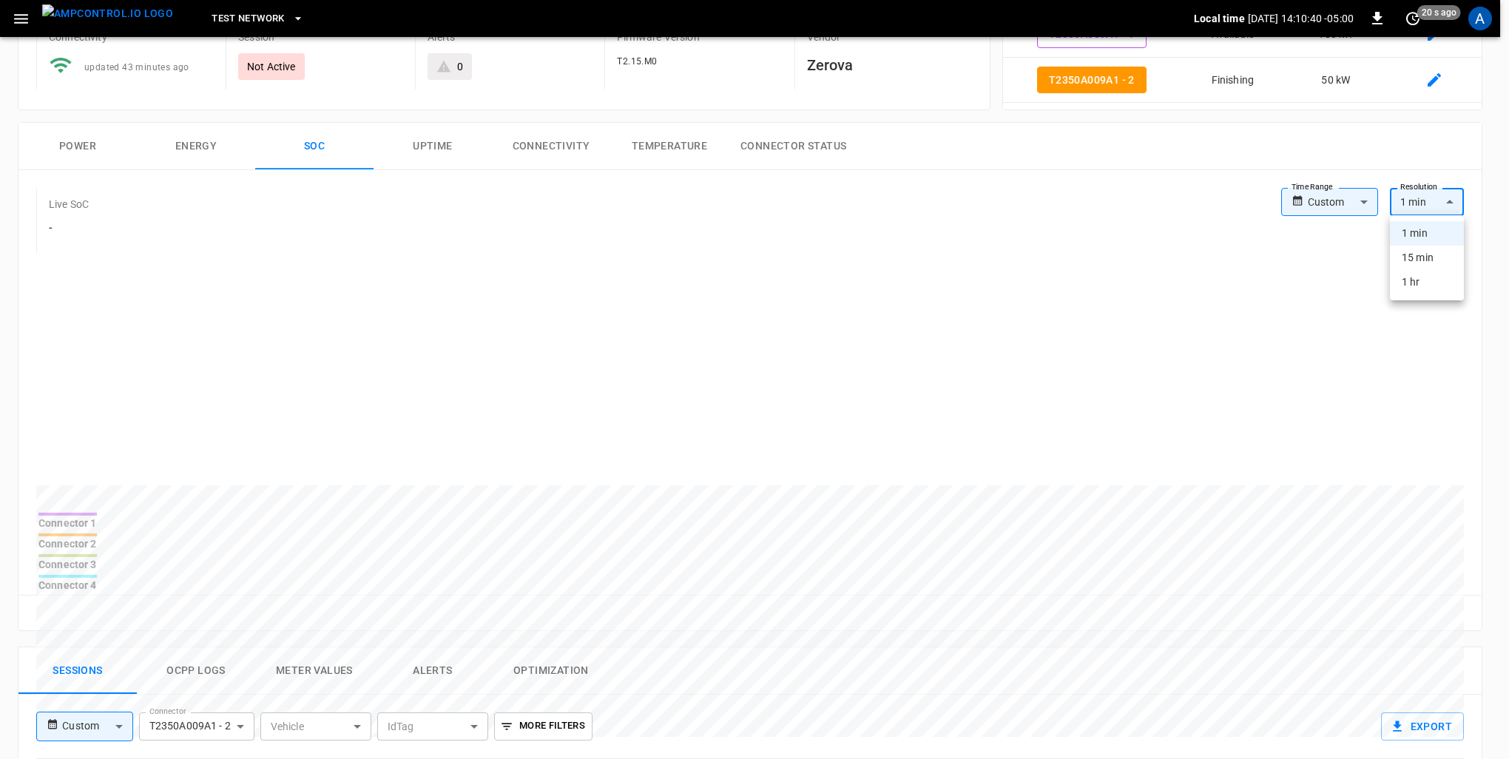
click at [1444, 203] on body "**********" at bounding box center [754, 599] width 1509 height 1494
click at [1426, 261] on li "15 min" at bounding box center [1426, 258] width 74 height 24
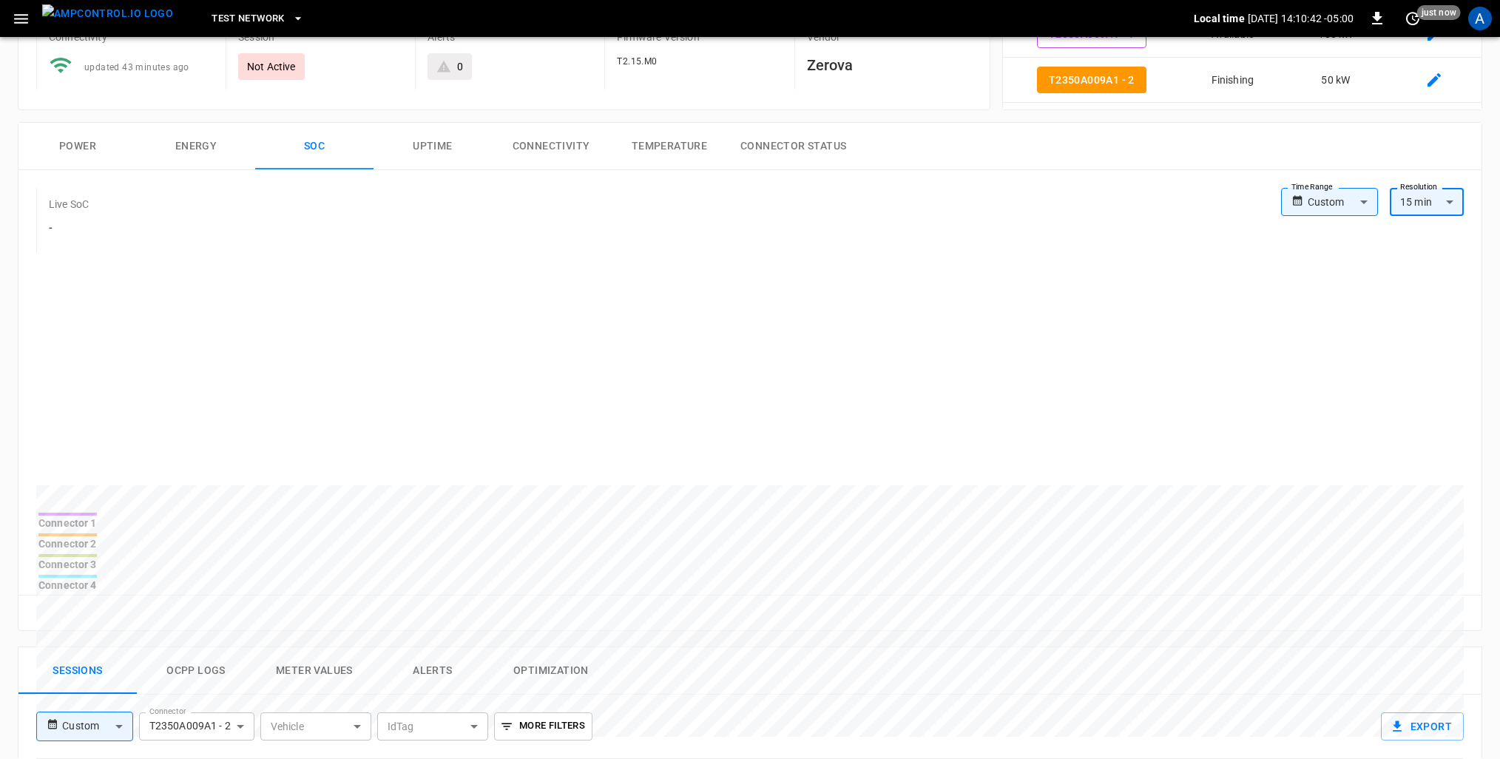
click at [1454, 206] on body "**********" at bounding box center [750, 599] width 1500 height 1494
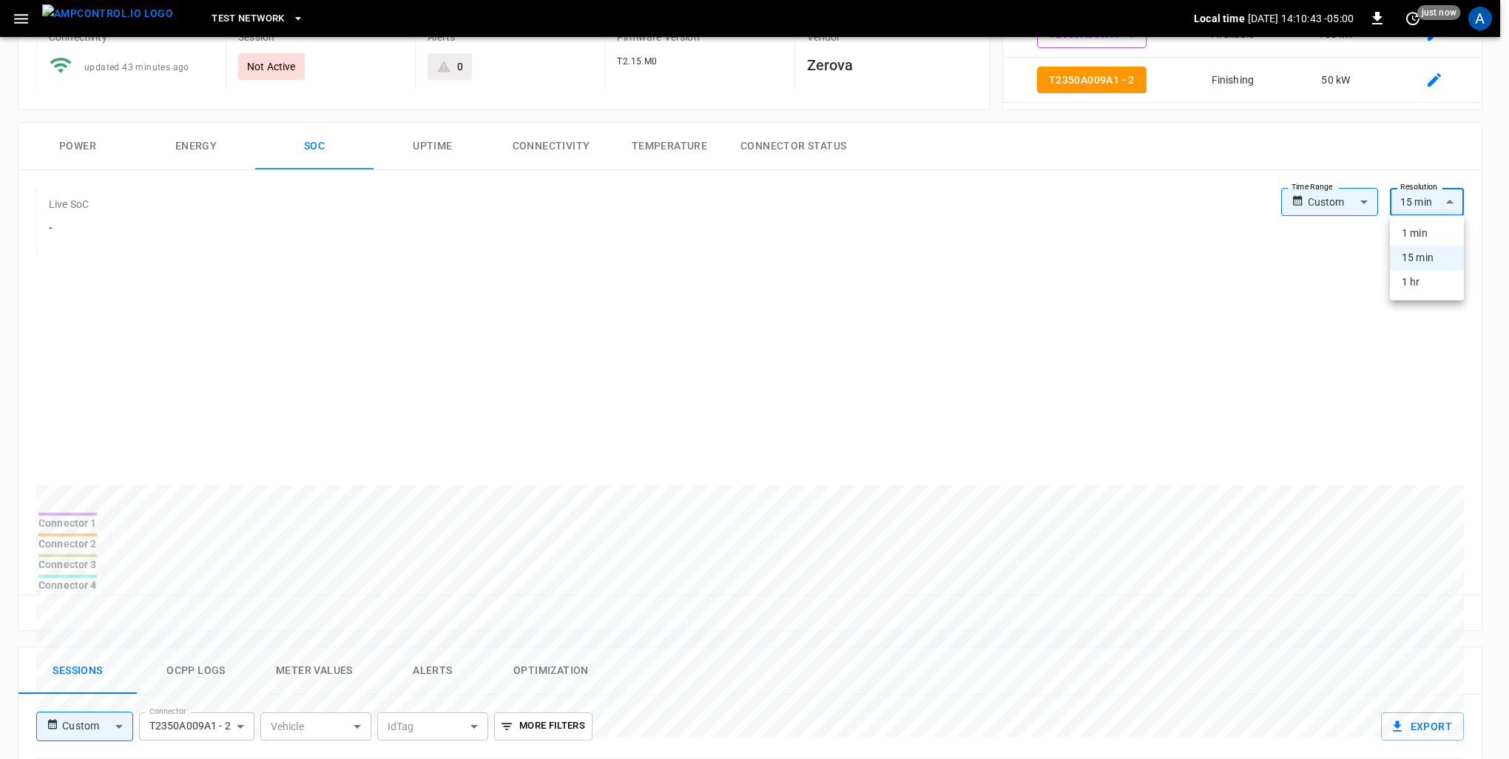
click at [1427, 287] on li "1 hr" at bounding box center [1426, 282] width 74 height 24
type input "**"
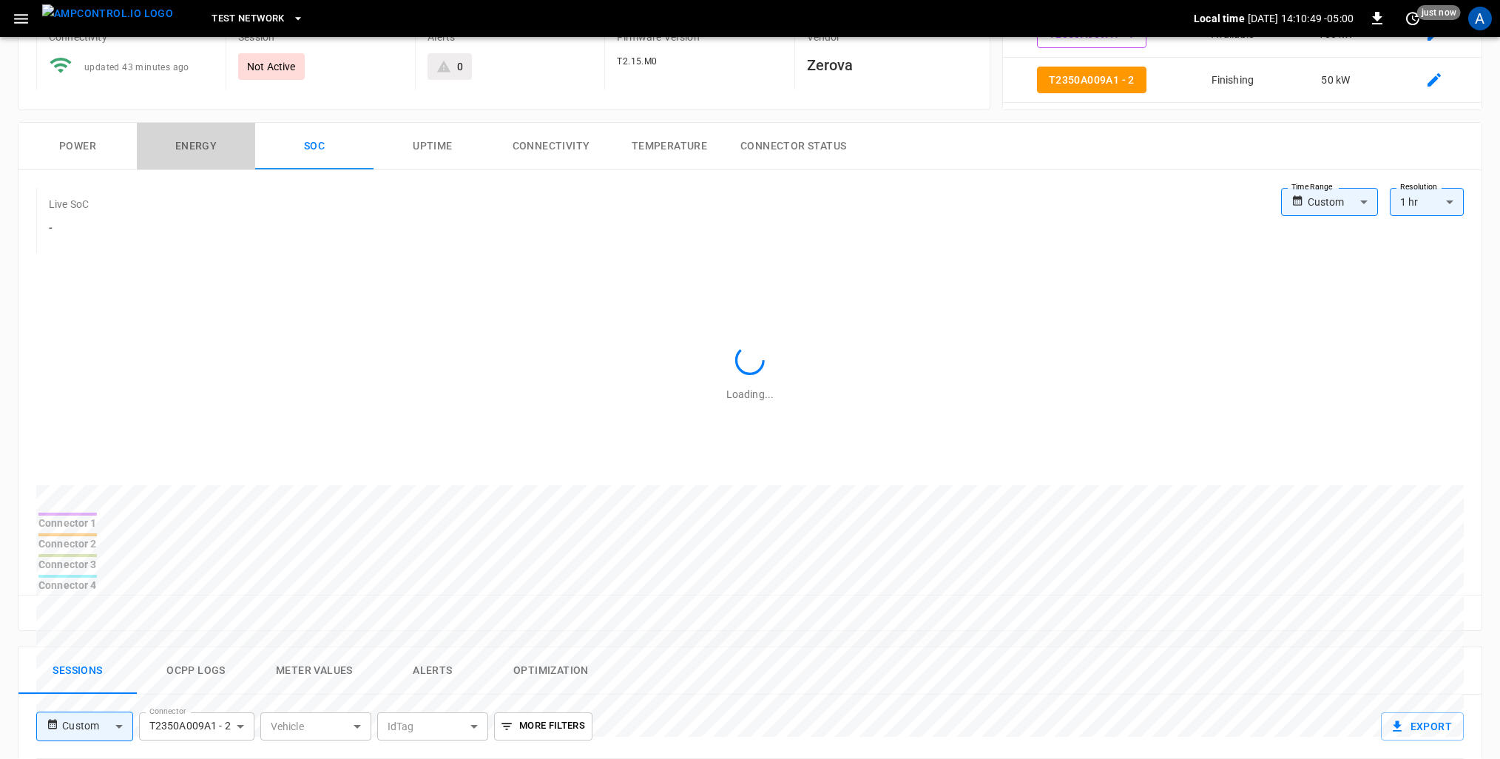
click at [190, 146] on button "Energy" at bounding box center [196, 146] width 118 height 47
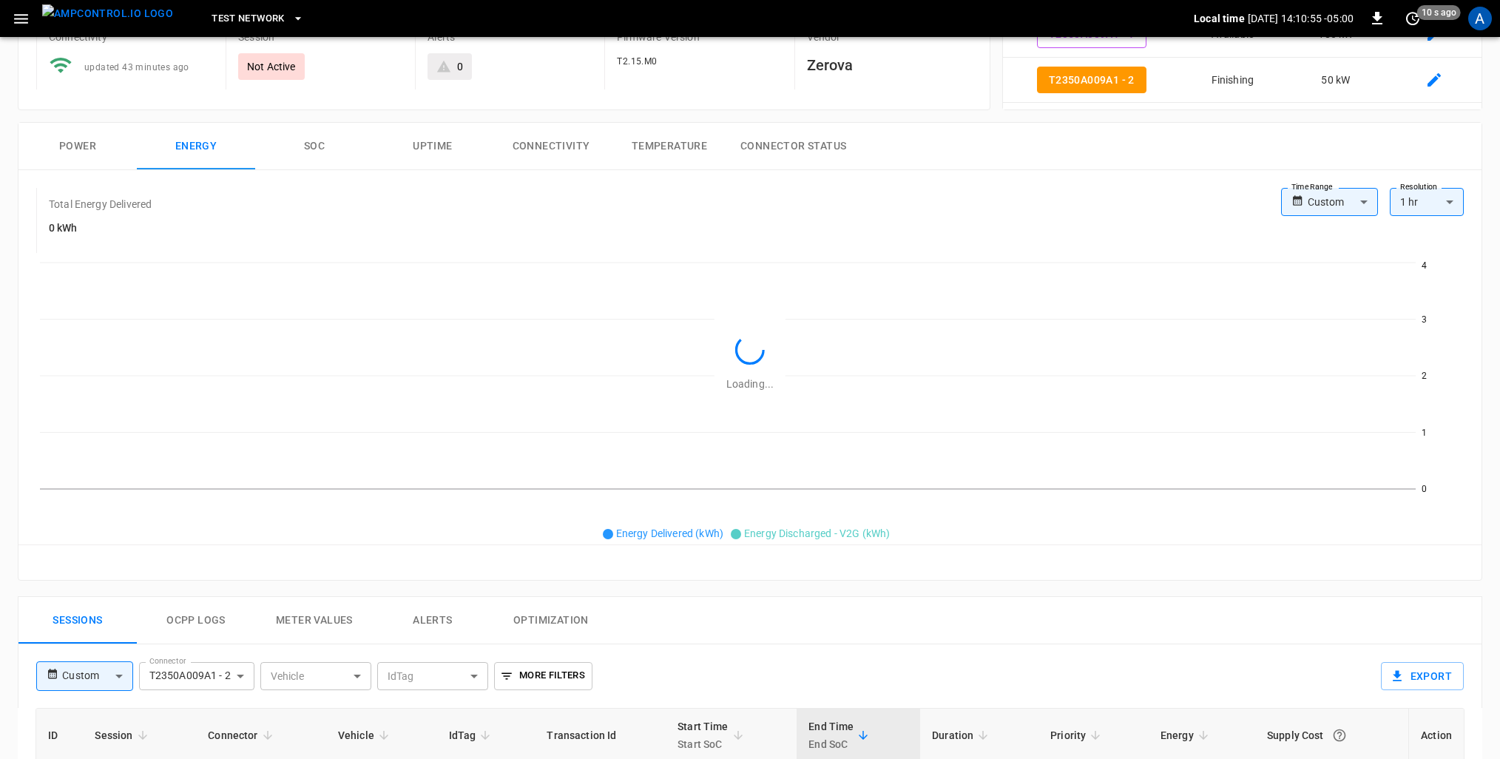
click at [1363, 200] on body "**********" at bounding box center [750, 574] width 1500 height 1444
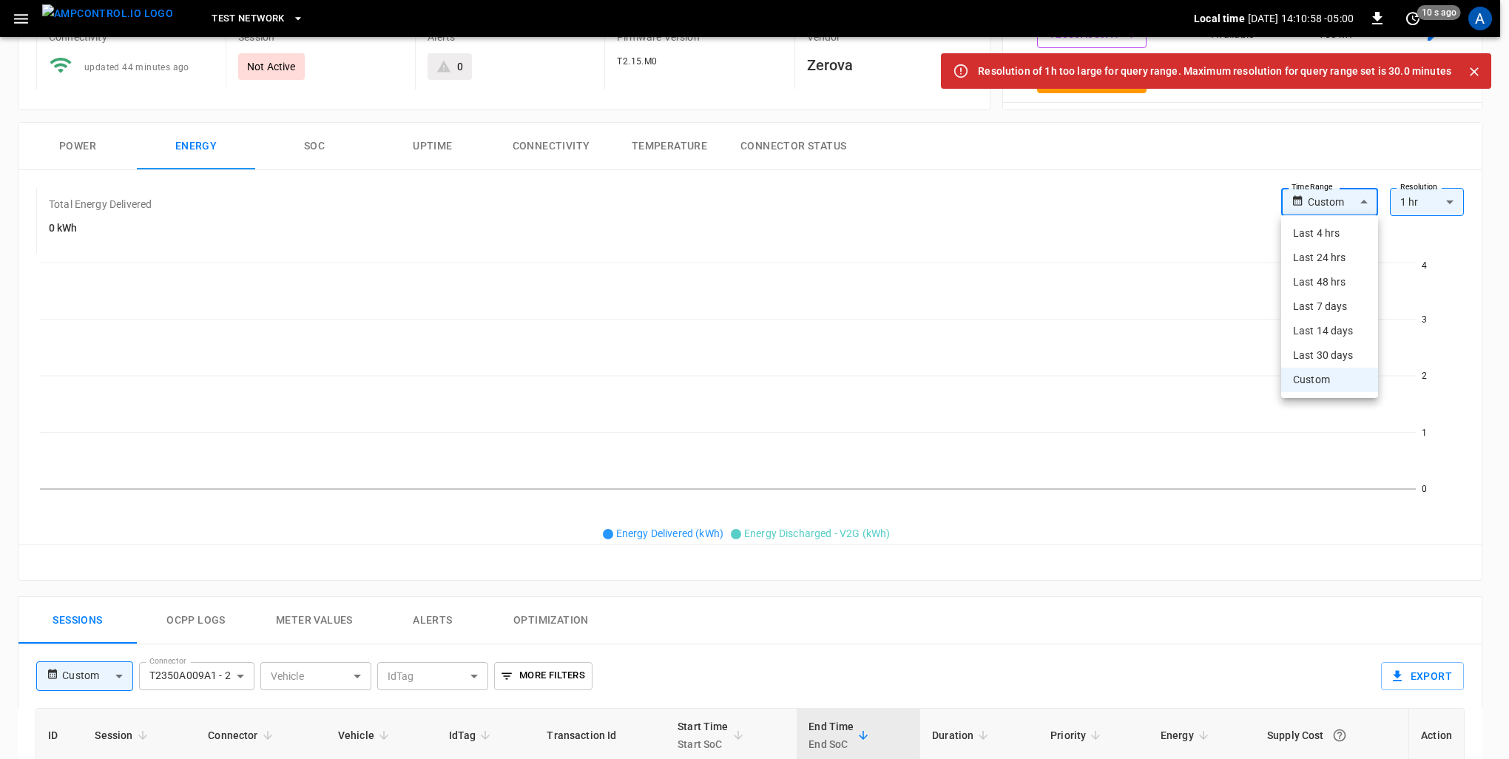
click at [1452, 203] on div at bounding box center [754, 379] width 1509 height 759
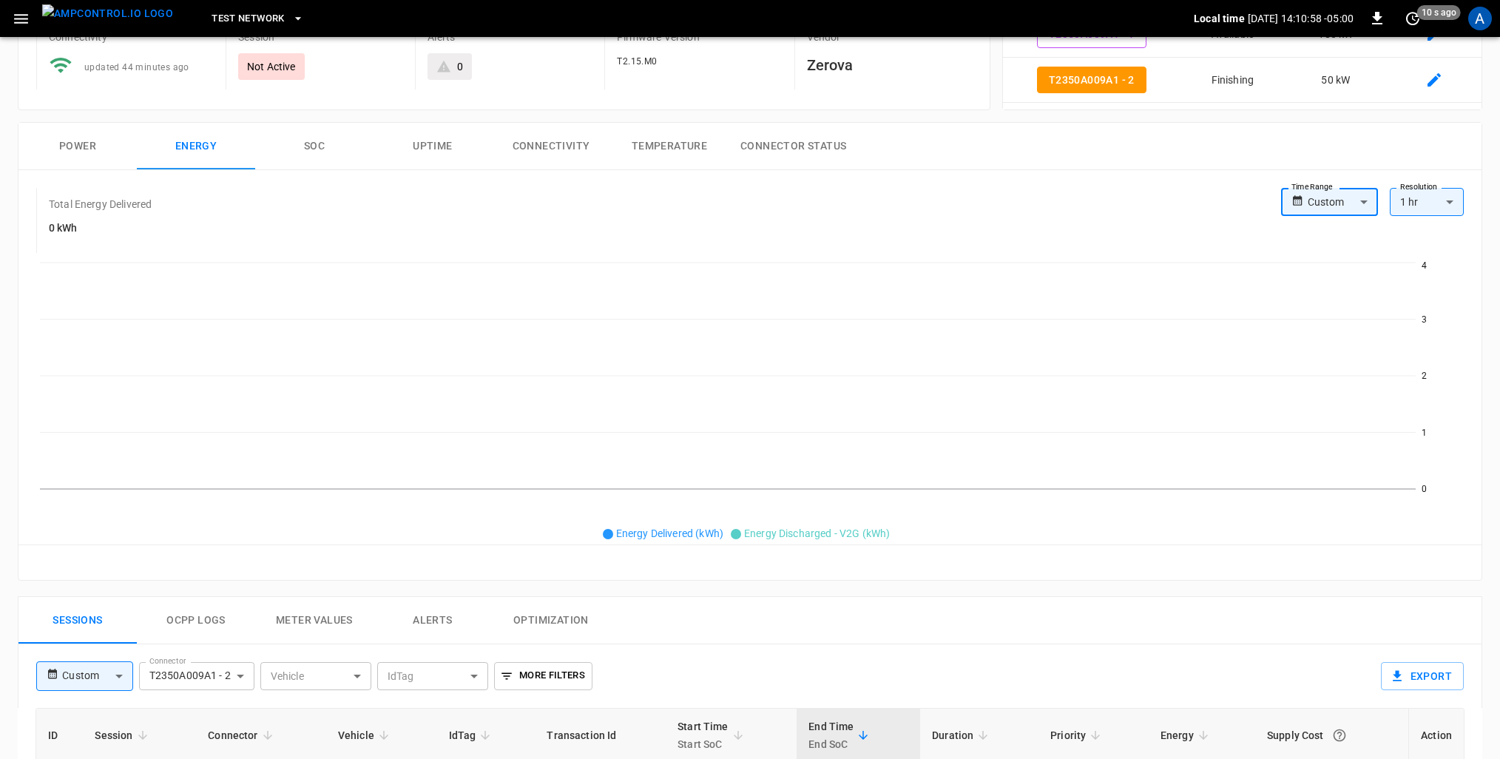
click at [1450, 203] on body "**********" at bounding box center [750, 574] width 1500 height 1444
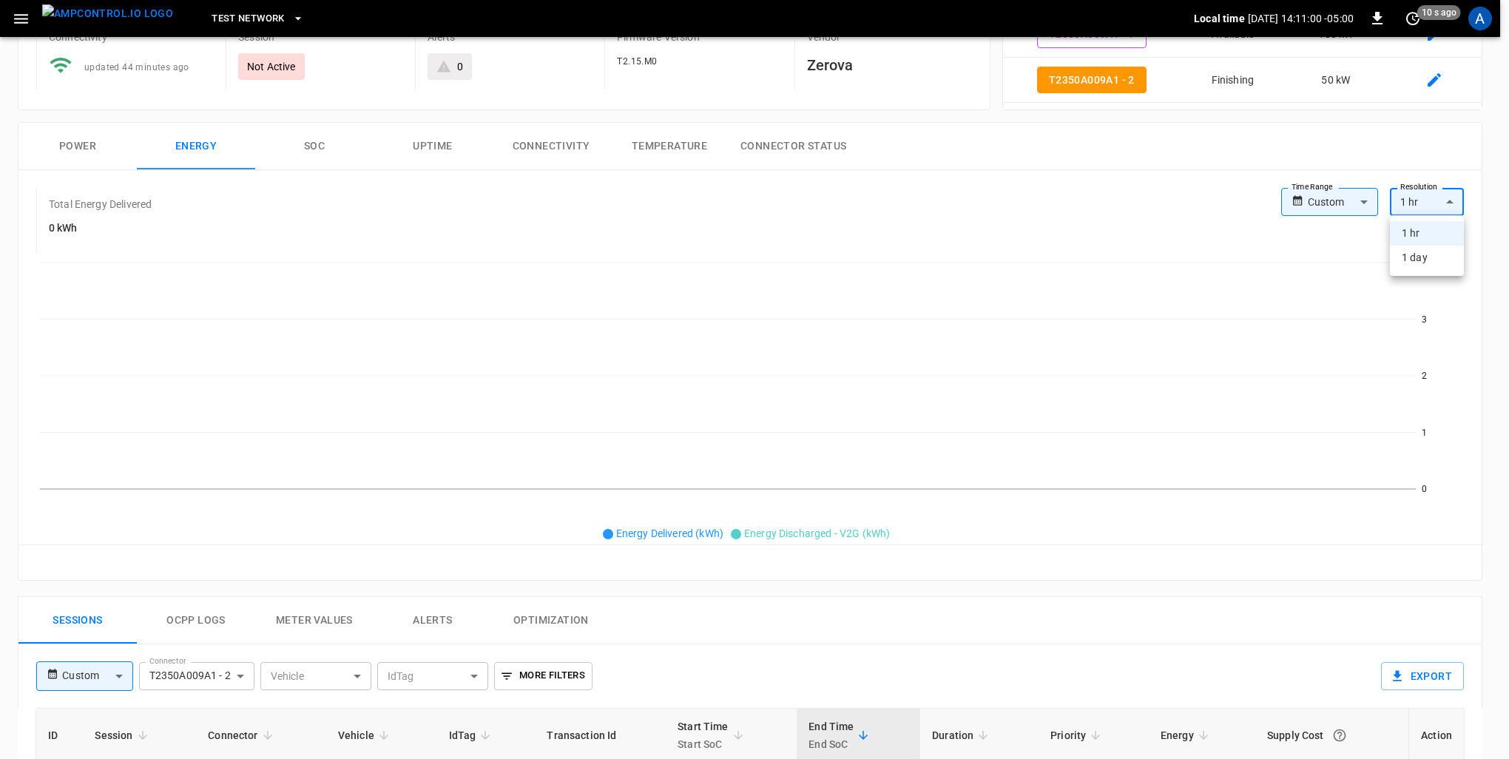
click at [1364, 204] on div at bounding box center [754, 379] width 1509 height 759
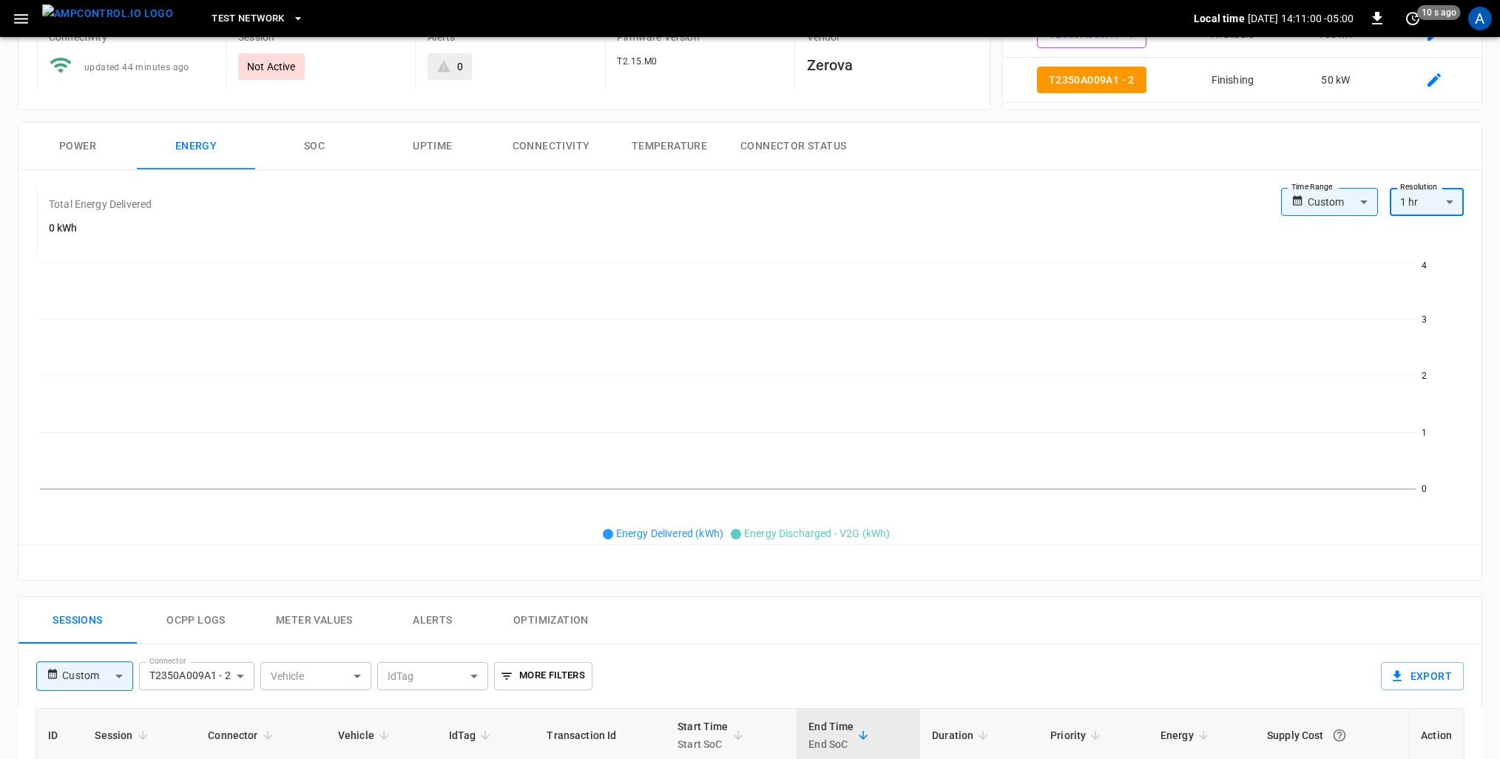
click at [1364, 204] on body "**********" at bounding box center [750, 574] width 1500 height 1444
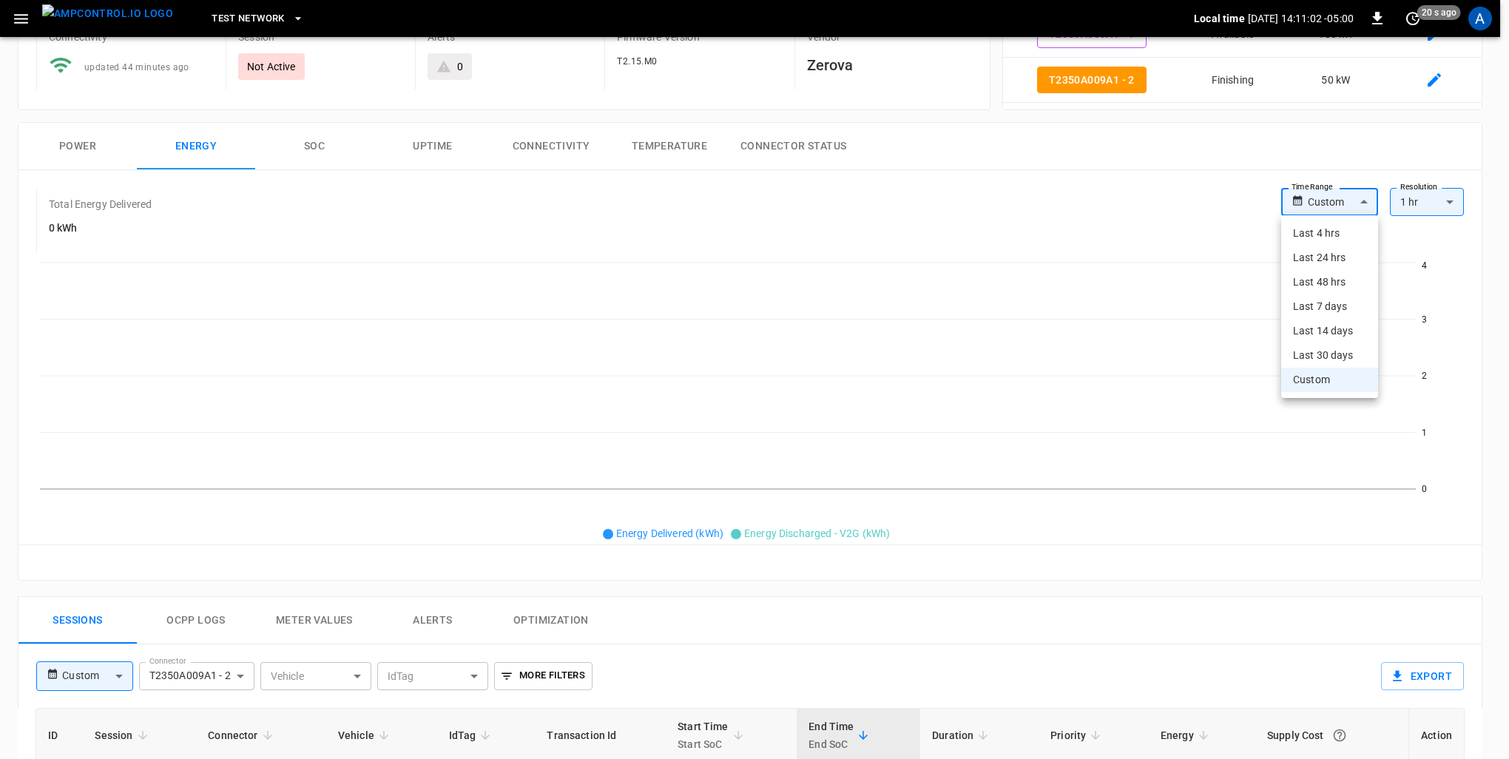
click at [1344, 238] on li "Last 4 hrs" at bounding box center [1329, 233] width 97 height 24
type input "**********"
type input "***"
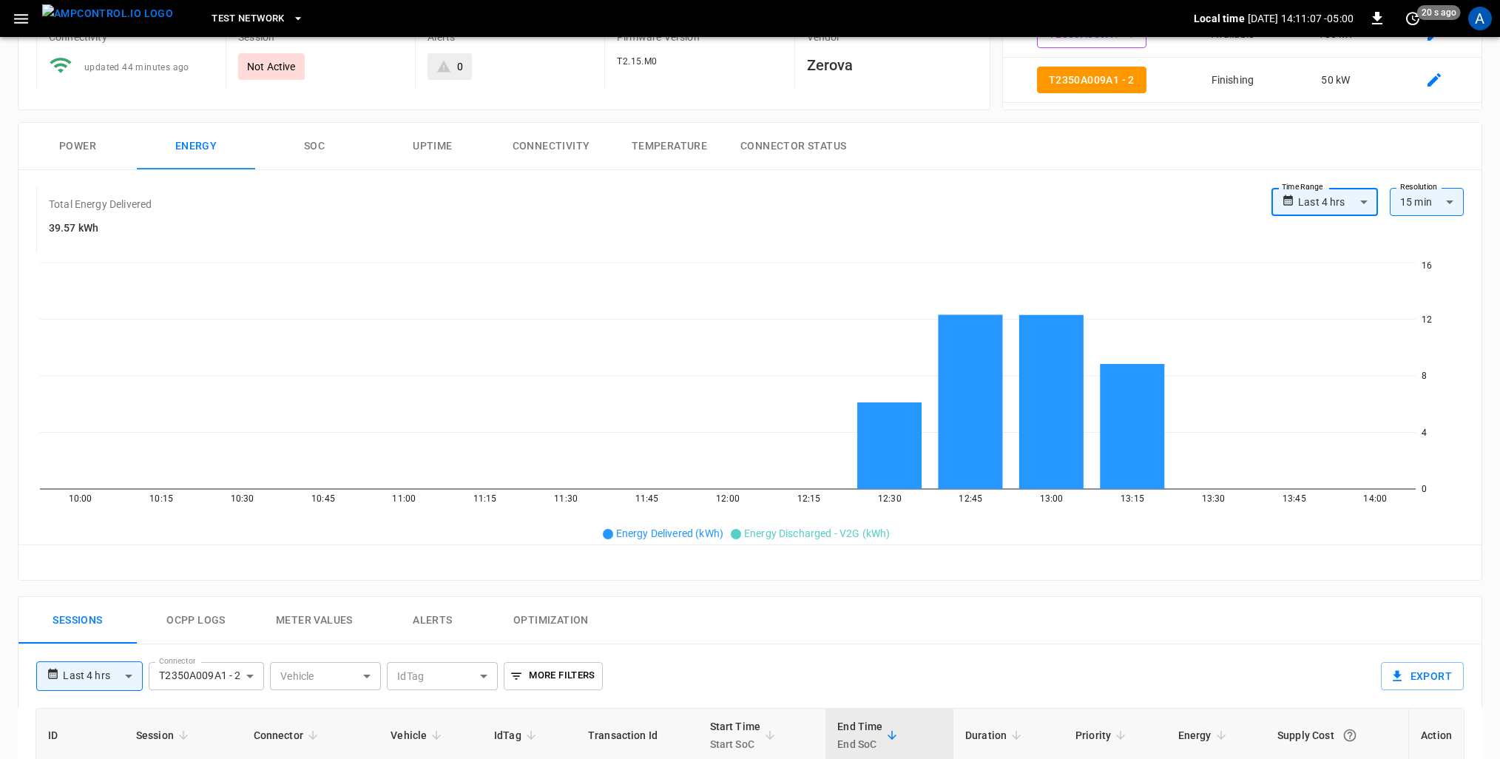
click at [57, 151] on button "Power" at bounding box center [77, 146] width 118 height 47
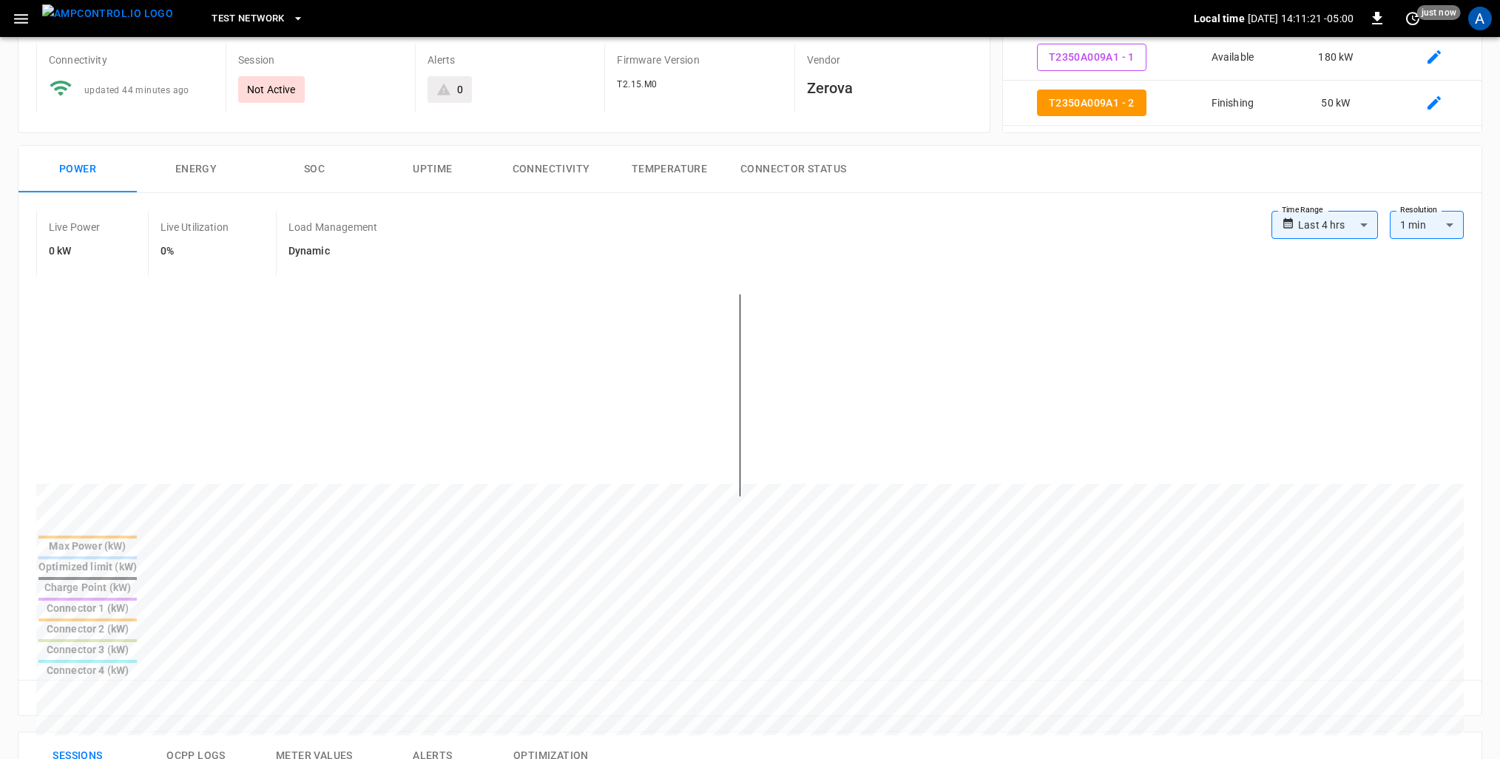
scroll to position [0, 0]
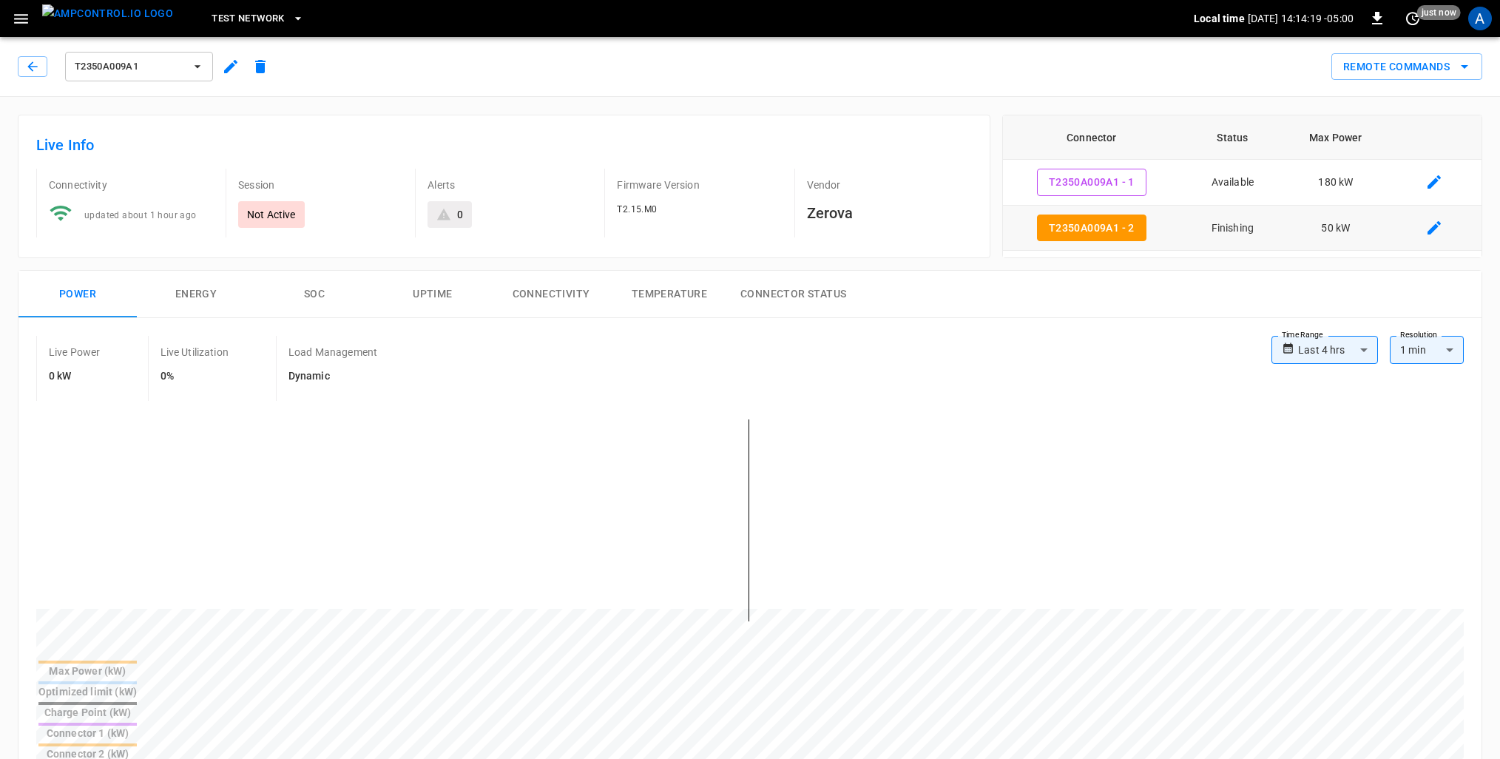
click at [1227, 232] on td "Finishing" at bounding box center [1232, 229] width 104 height 46
click at [1411, 22] on icon "set refresh interval" at bounding box center [1413, 19] width 18 height 18
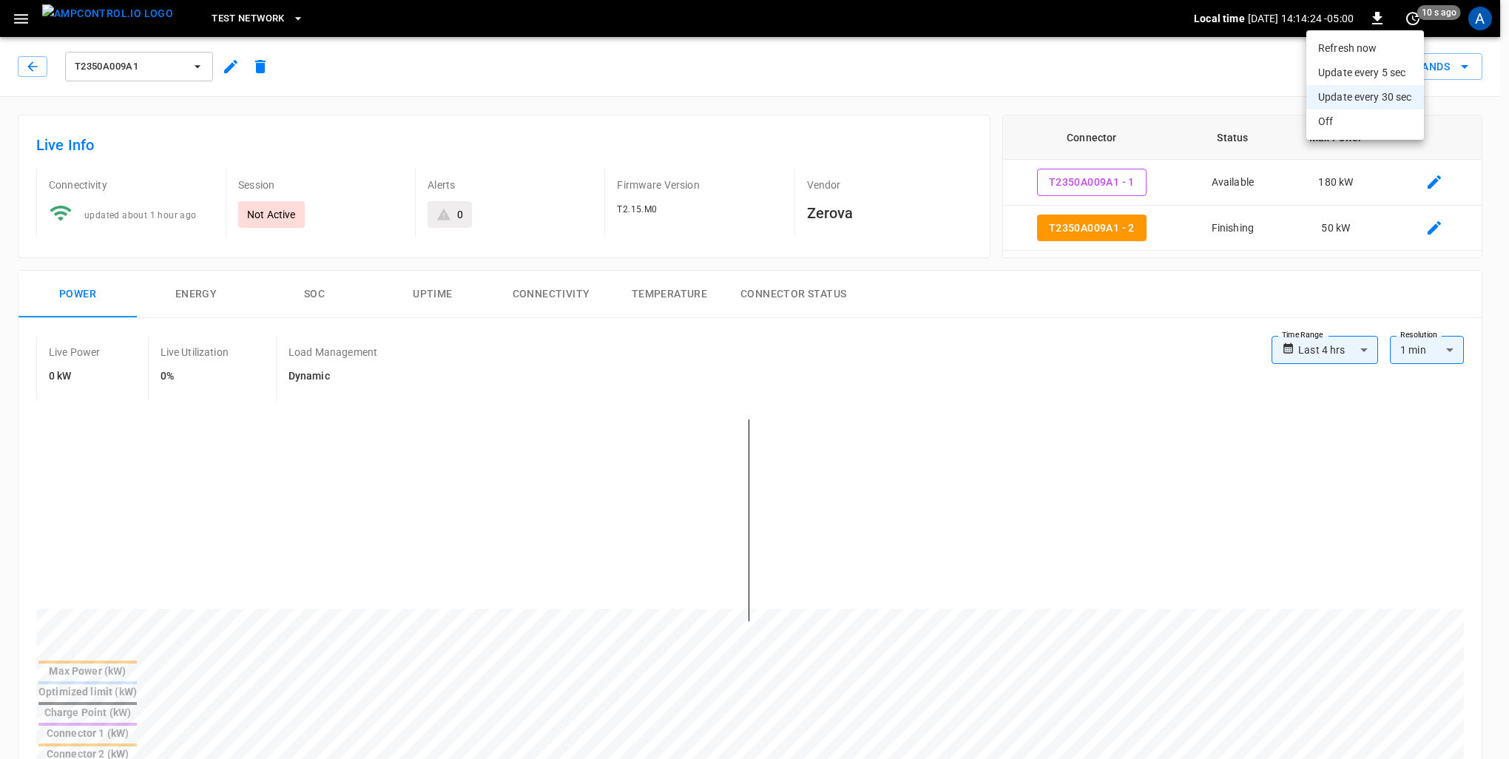
click at [1384, 76] on li "Update every 5 sec" at bounding box center [1365, 73] width 118 height 24
